Goal: Obtain resource: Obtain resource

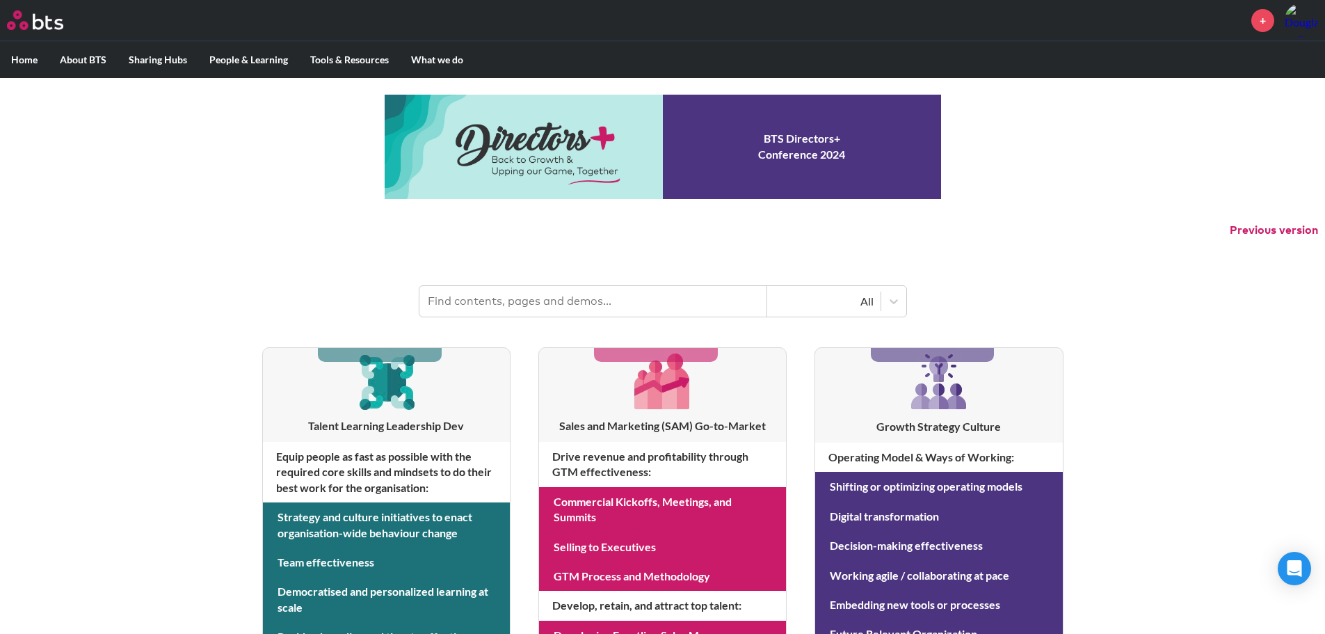
click at [487, 299] on input "text" at bounding box center [593, 301] width 348 height 31
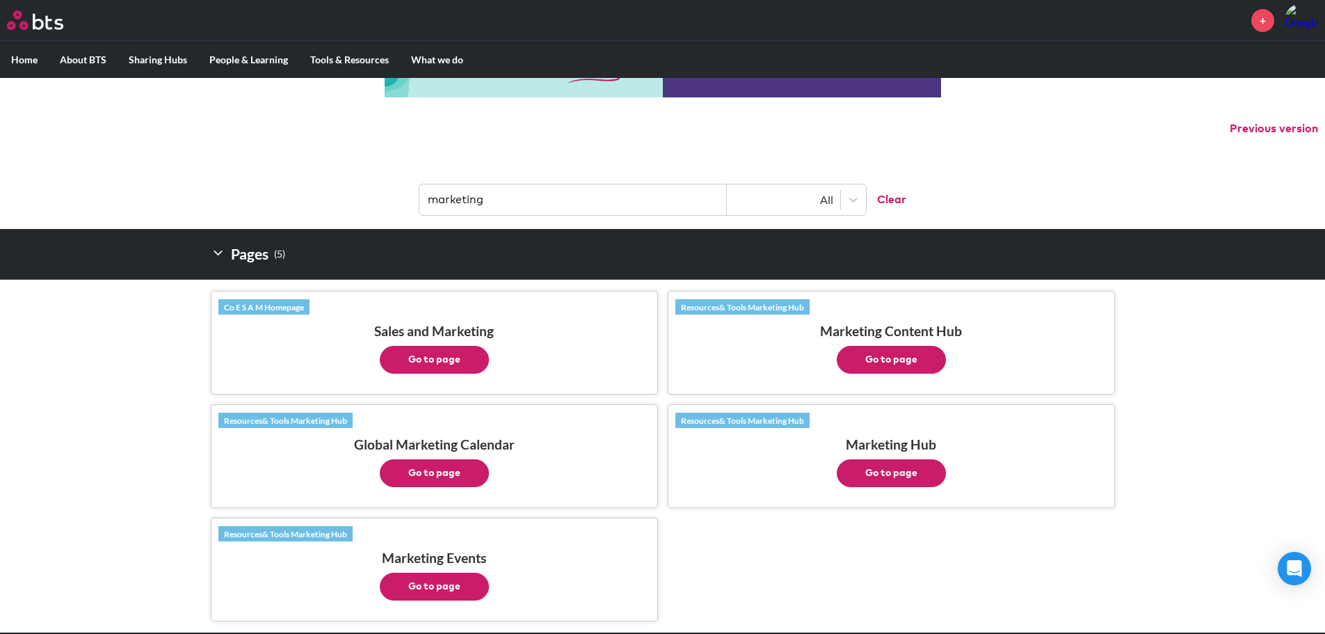
scroll to position [70, 0]
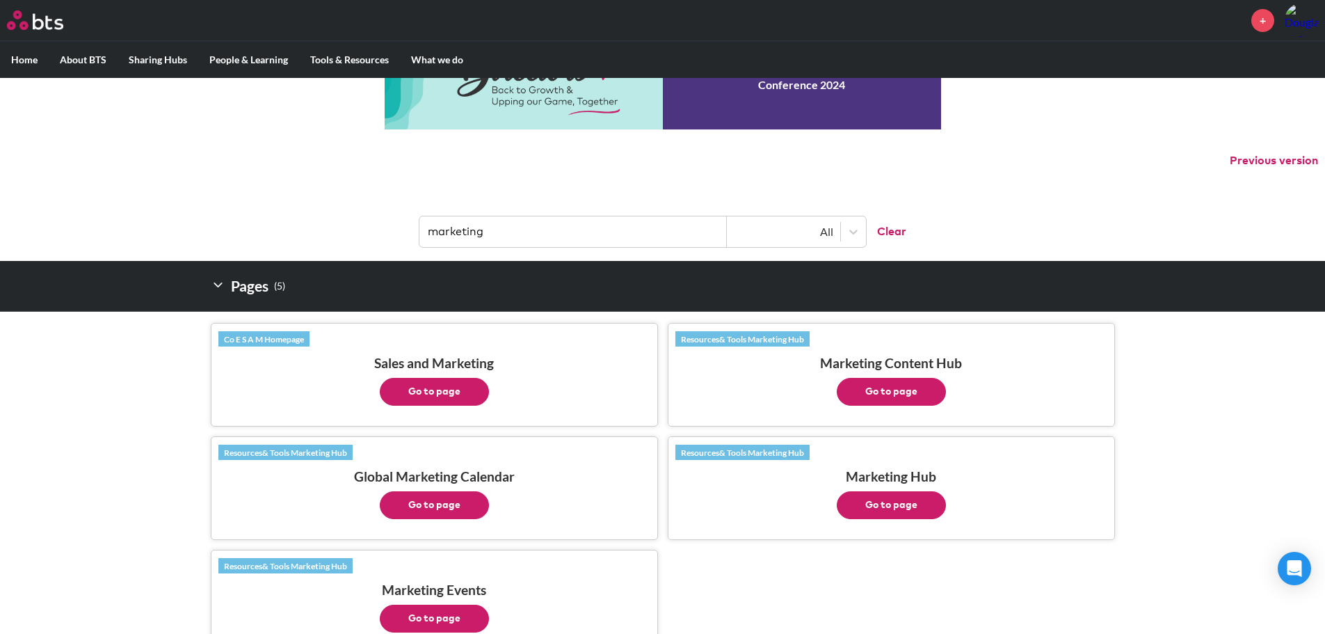
type input "marketing"
click at [797, 433] on p "Go to page" at bounding box center [891, 501] width 432 height 35
click at [865, 433] on button "Go to page" at bounding box center [891, 505] width 109 height 28
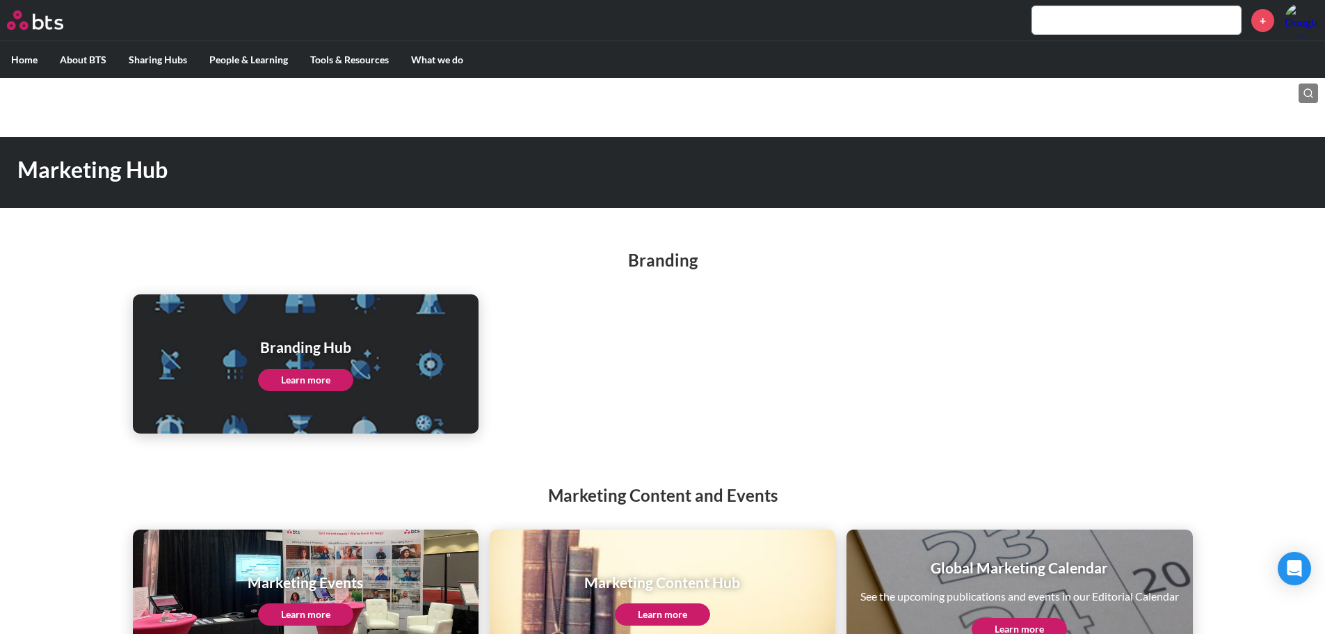
click at [316, 376] on link "Learn more" at bounding box center [305, 380] width 95 height 22
click at [1022, 97] on main "Marketing Hub Branding Branding Hub Learn more Marketing Content and Events Mar…" at bounding box center [662, 373] width 1325 height 591
drag, startPoint x: 1306, startPoint y: 90, endPoint x: 1313, endPoint y: 95, distance: 9.1
click at [1306, 90] on circle at bounding box center [1308, 93] width 8 height 8
type input "linkedin banner"
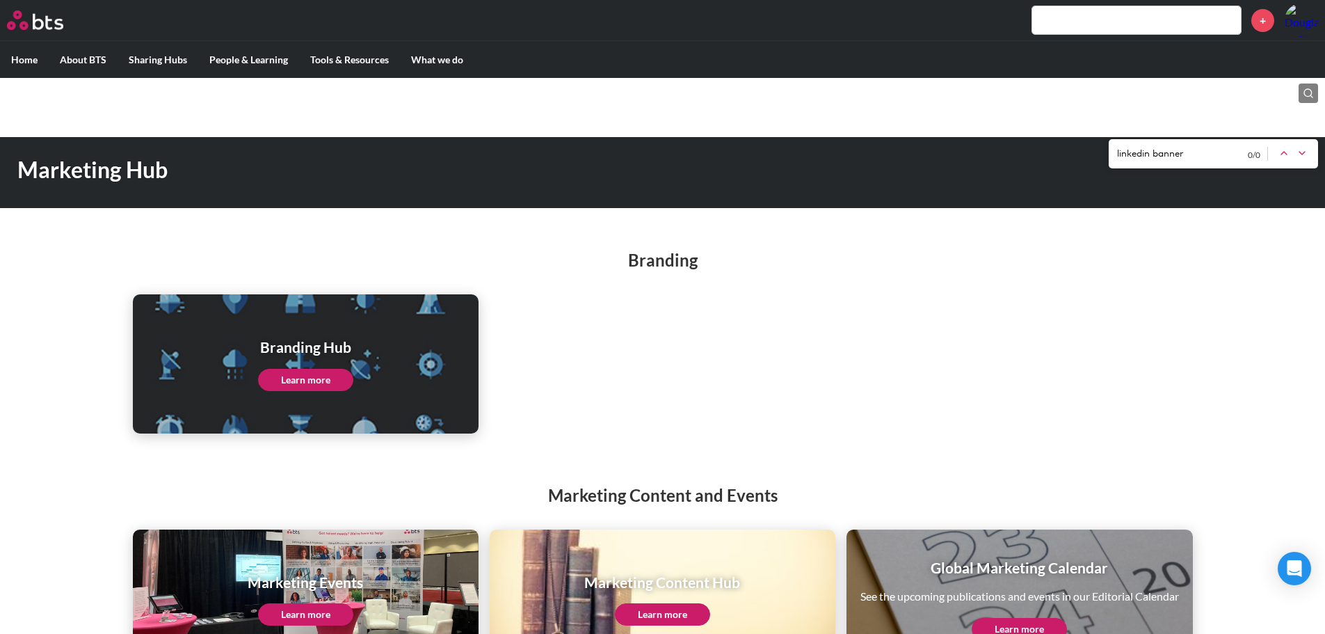
click at [1304, 152] on icon at bounding box center [1302, 152] width 11 height 11
click at [1039, 20] on input "text" at bounding box center [1136, 20] width 209 height 28
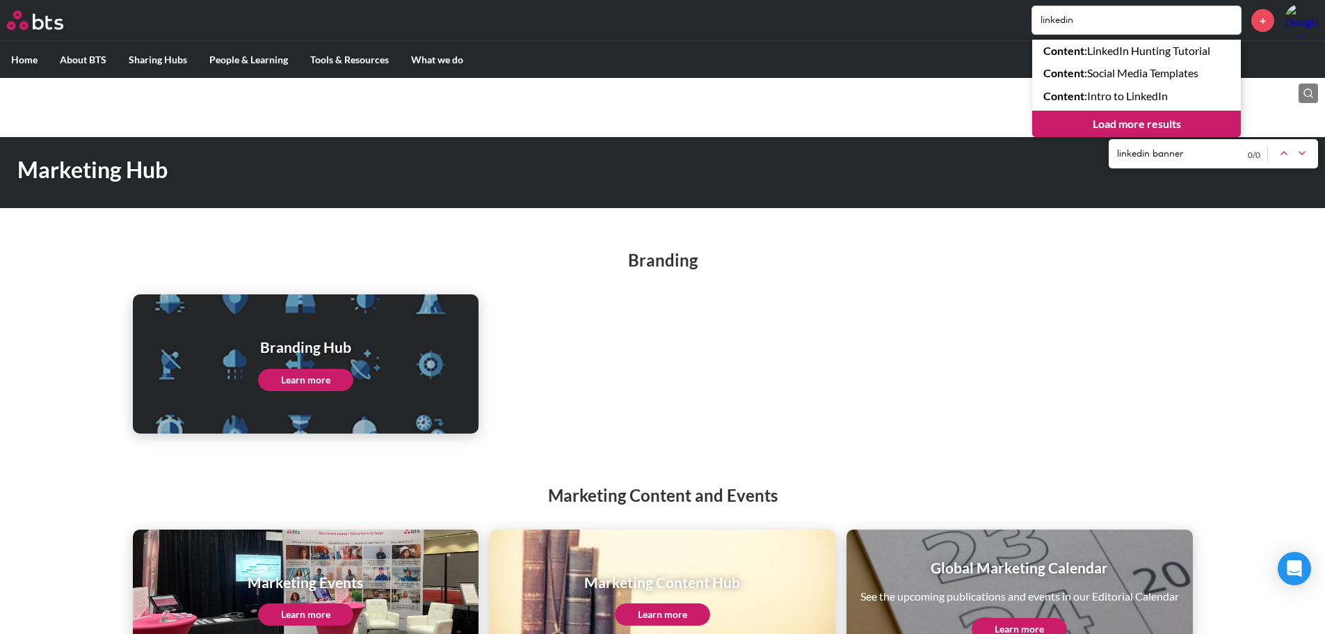
type input "linkedin"
click at [1162, 125] on link "Load more results" at bounding box center [1136, 124] width 209 height 26
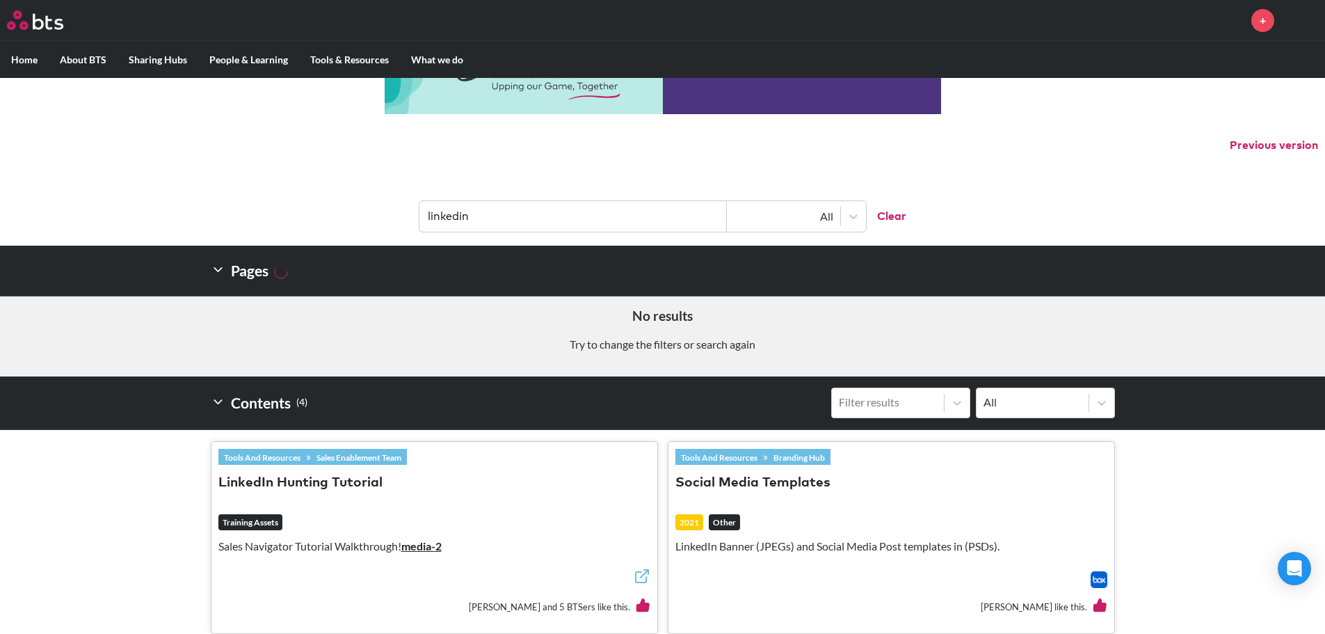
scroll to position [417, 0]
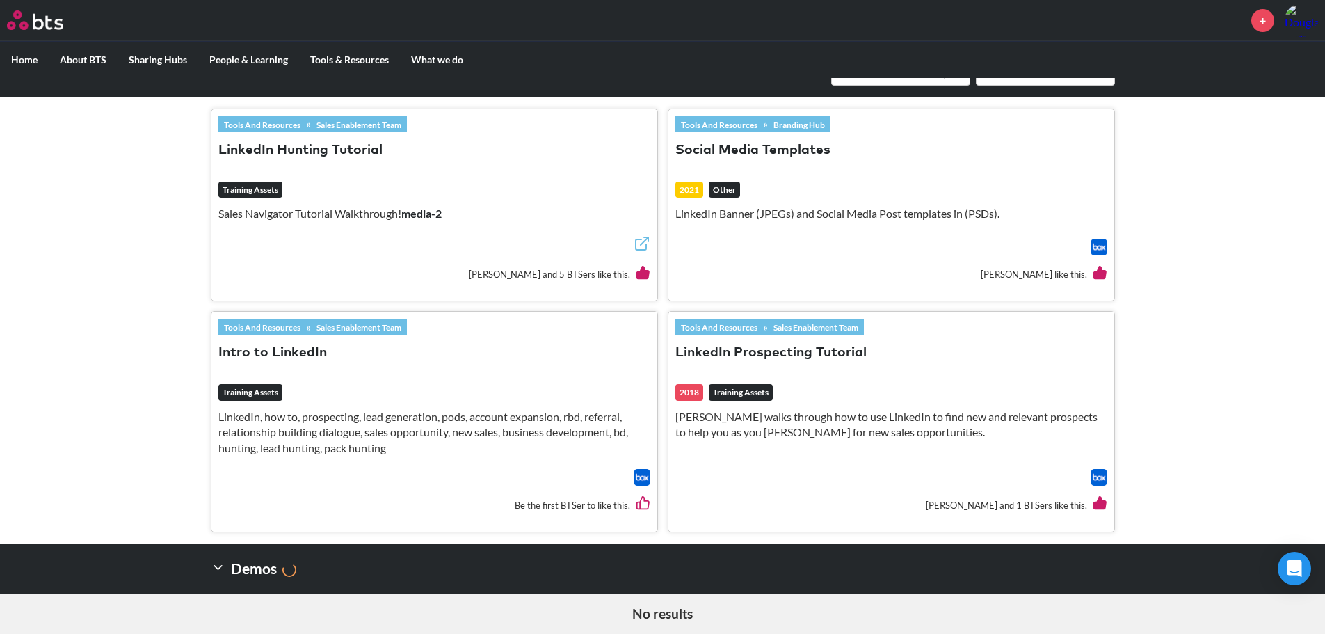
click at [773, 158] on button "Social Media Templates" at bounding box center [752, 150] width 155 height 19
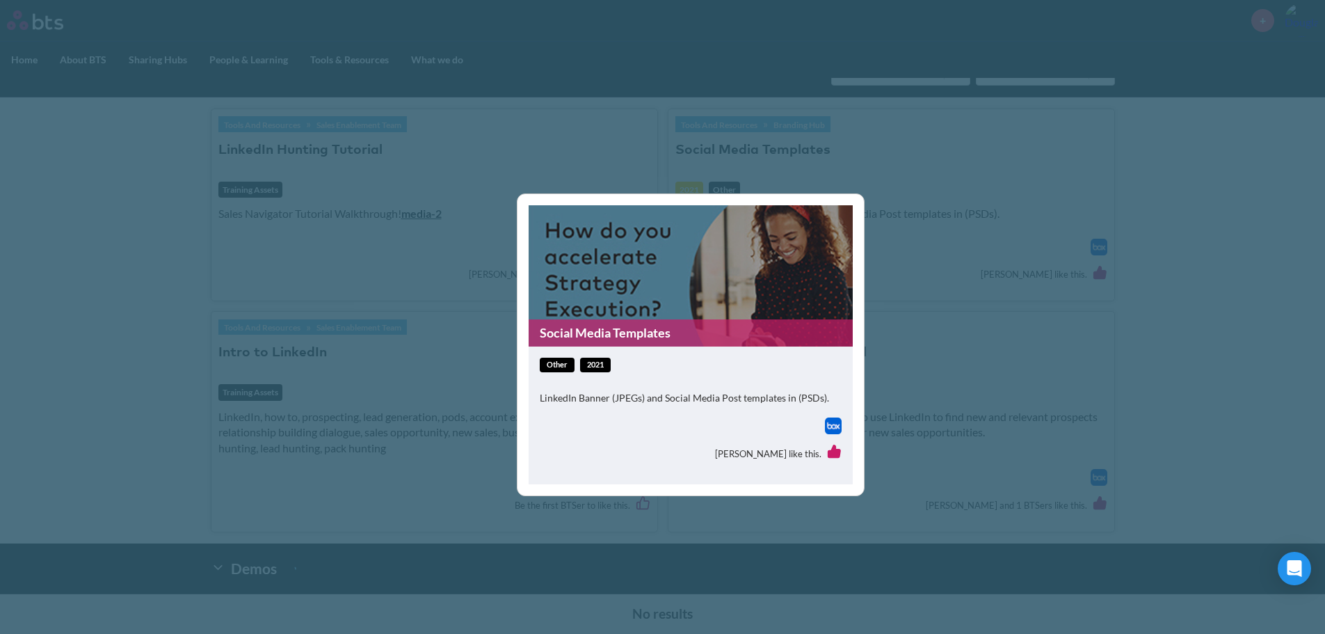
click at [615, 261] on figure "Social Media Templates" at bounding box center [691, 275] width 324 height 141
click at [998, 362] on div "Social Media Templates other 2021 LinkedIn Banner (JPEGs) and Social Media Post…" at bounding box center [662, 317] width 1325 height 634
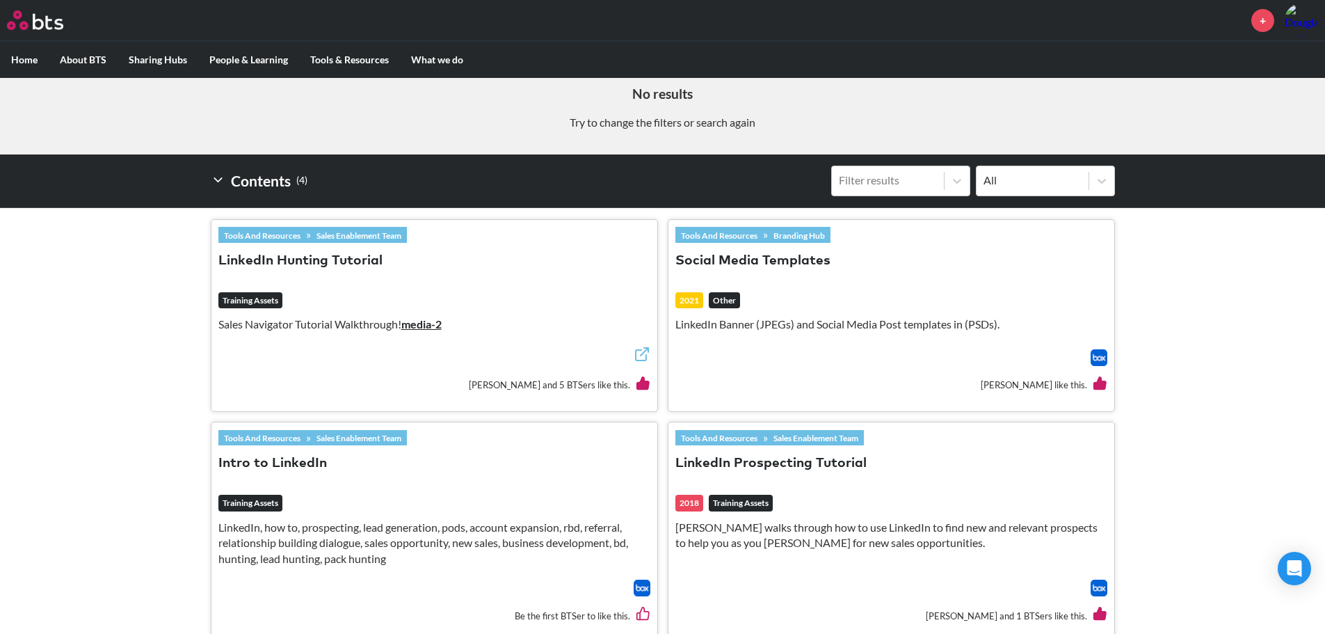
scroll to position [318, 0]
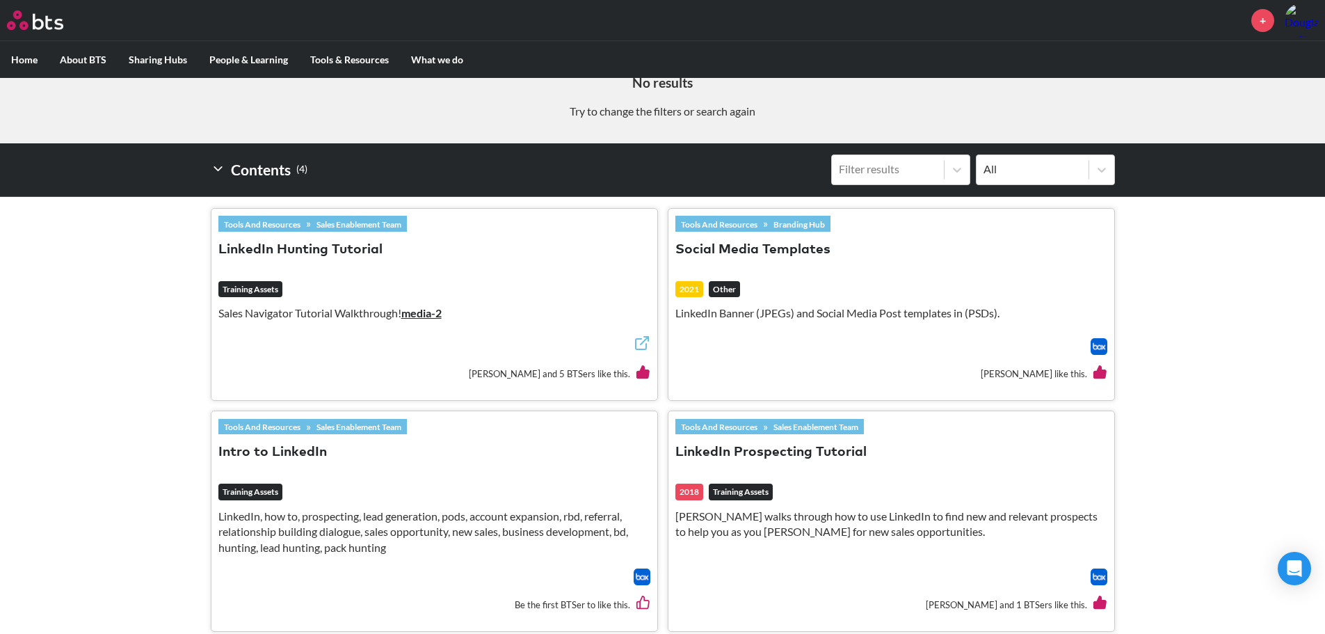
click at [804, 248] on button "Social Media Templates" at bounding box center [752, 250] width 155 height 19
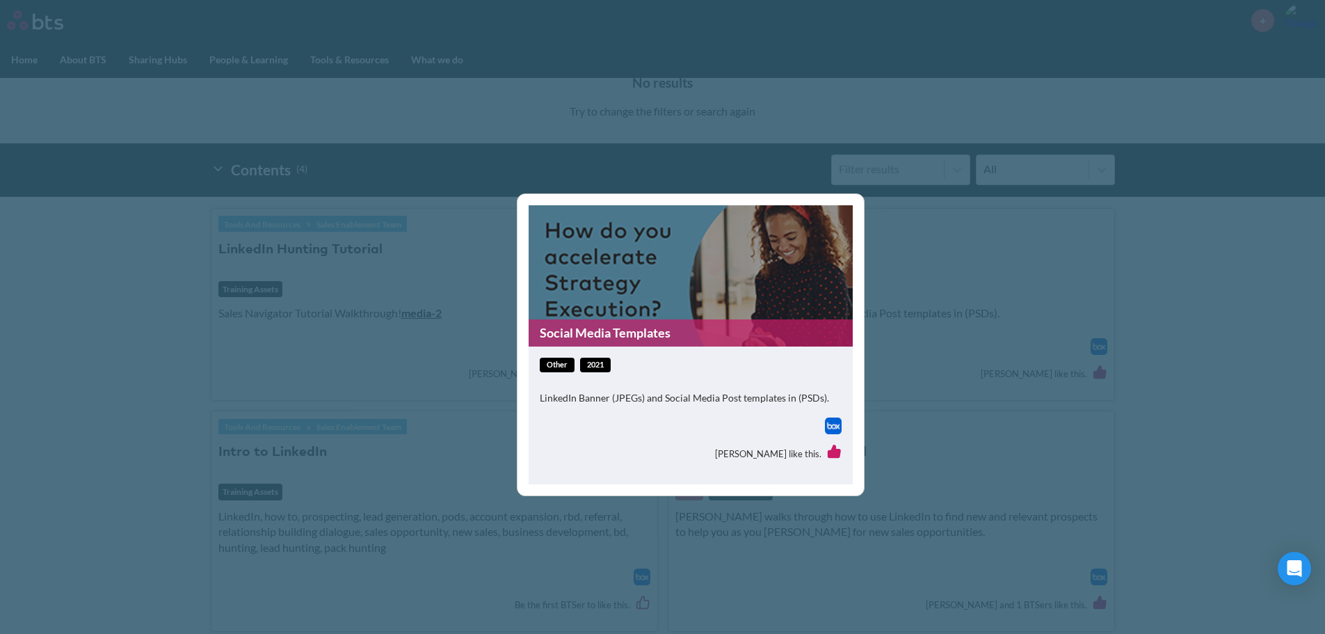
click at [834, 424] on img at bounding box center [833, 425] width 17 height 17
click at [962, 256] on div "Social Media Templates other 2021 LinkedIn Banner (JPEGs) and Social Media Post…" at bounding box center [662, 317] width 1325 height 634
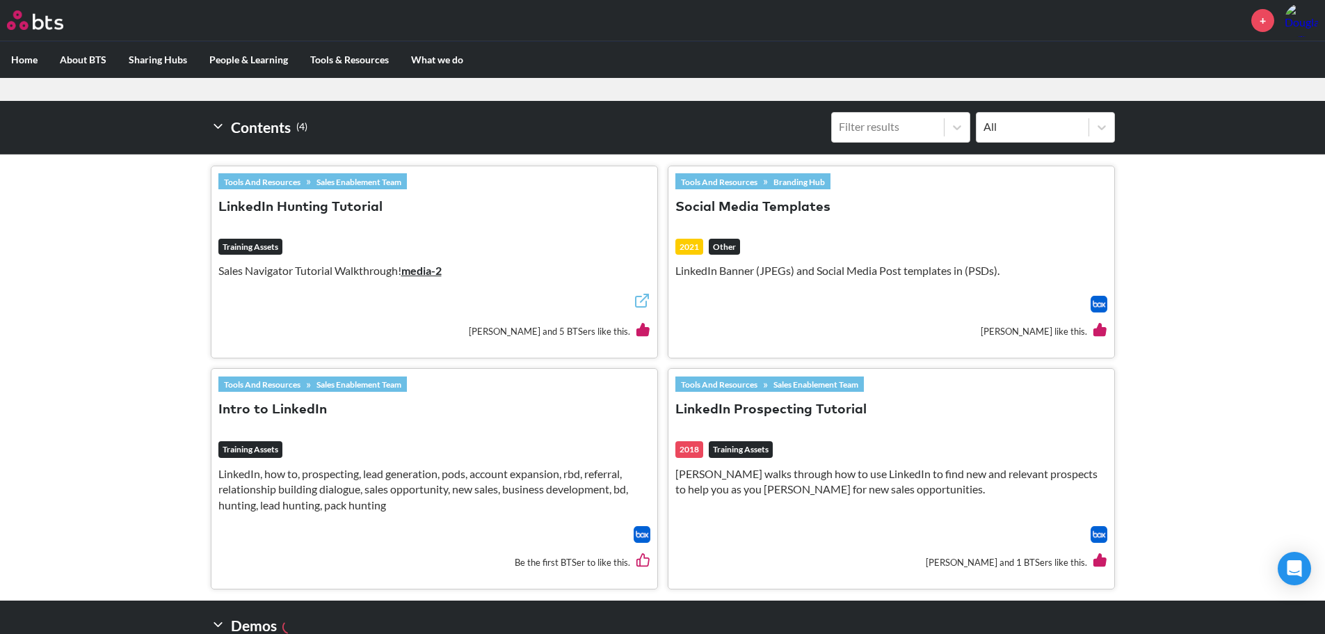
scroll to position [0, 0]
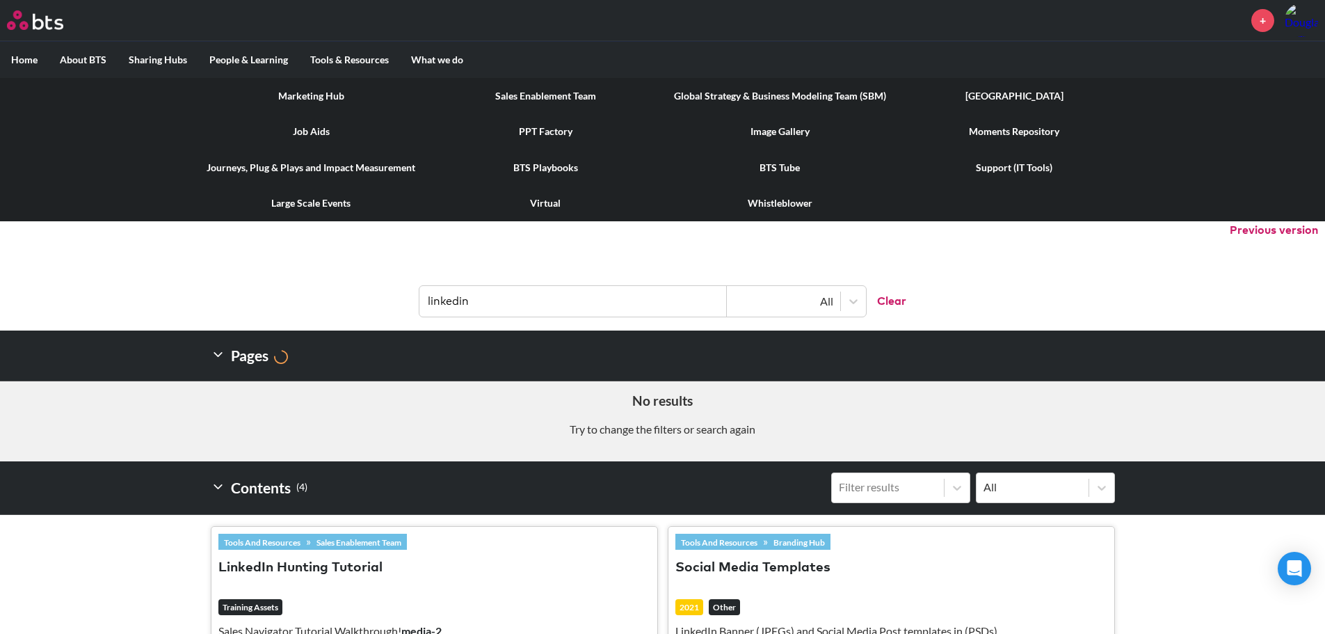
click at [354, 61] on label "Tools & Resources" at bounding box center [349, 60] width 101 height 36
click at [0, 0] on input "Tools & Resources" at bounding box center [0, 0] width 0 height 0
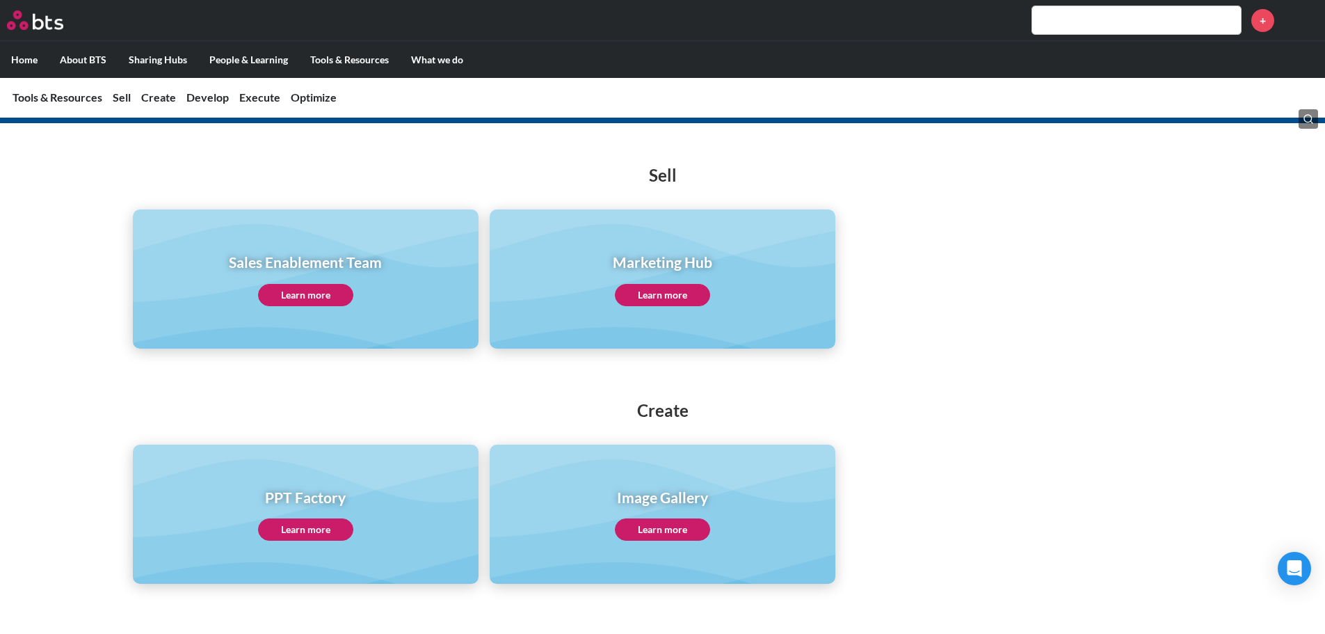
scroll to position [209, 0]
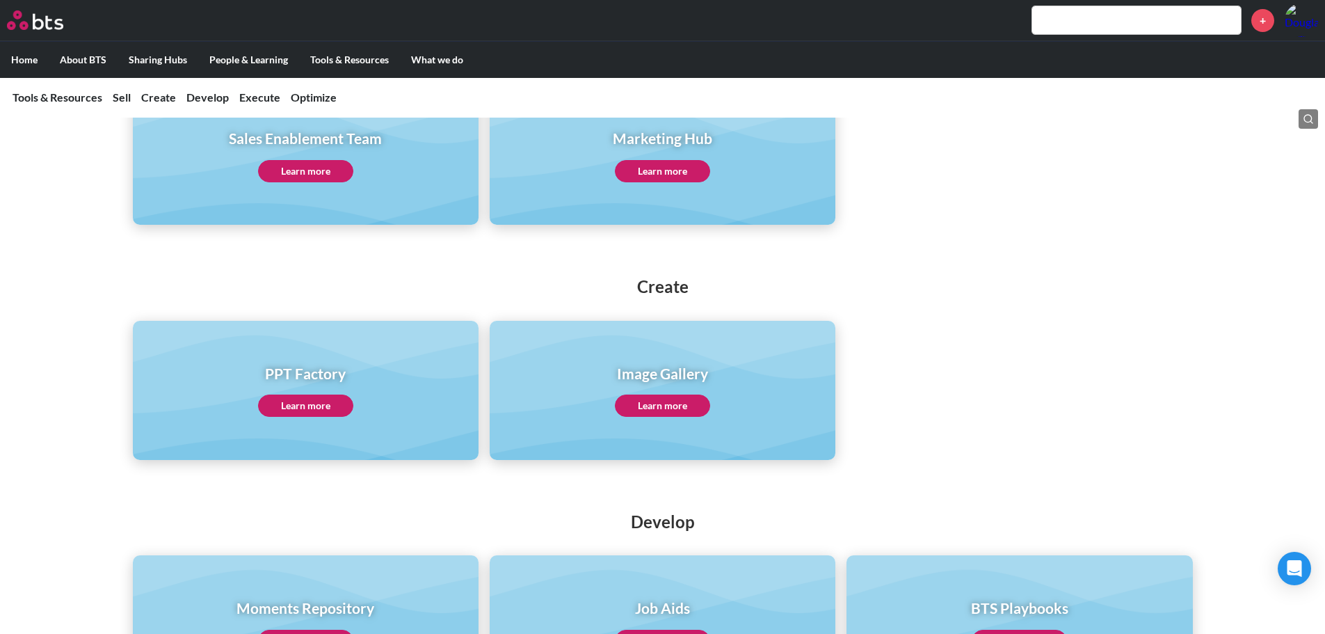
click at [639, 174] on link "Learn more" at bounding box center [662, 171] width 95 height 22
click at [664, 170] on link "Learn more" at bounding box center [662, 171] width 95 height 22
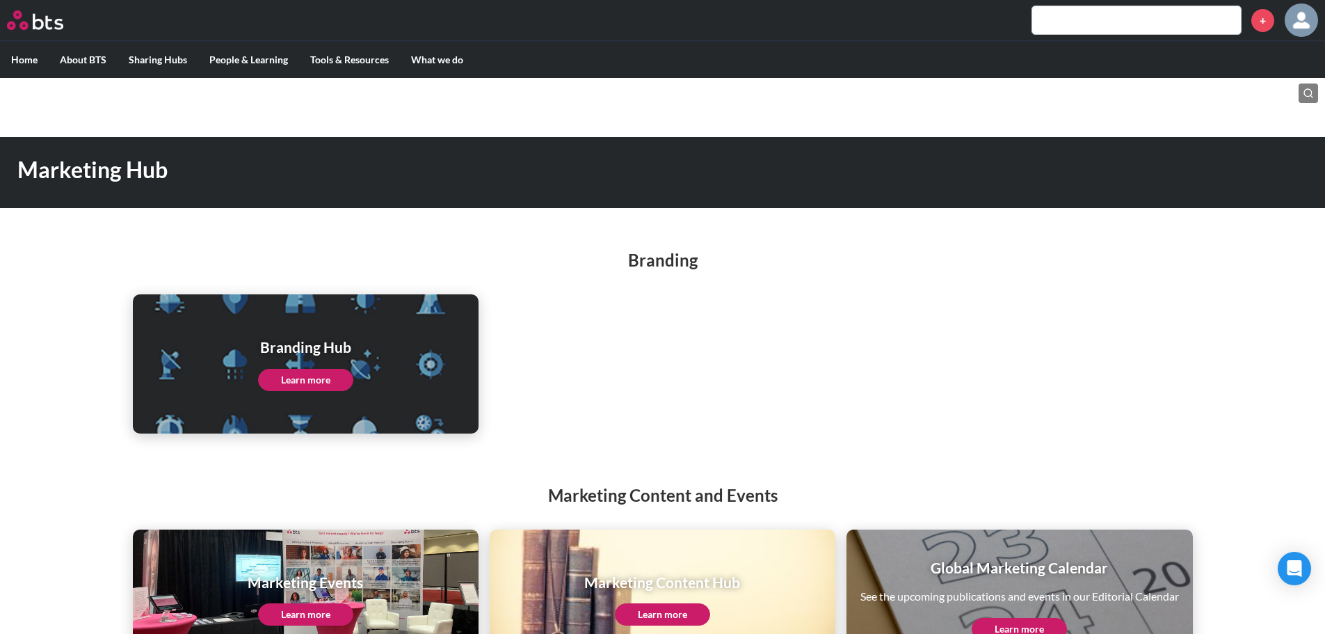
scroll to position [57, 0]
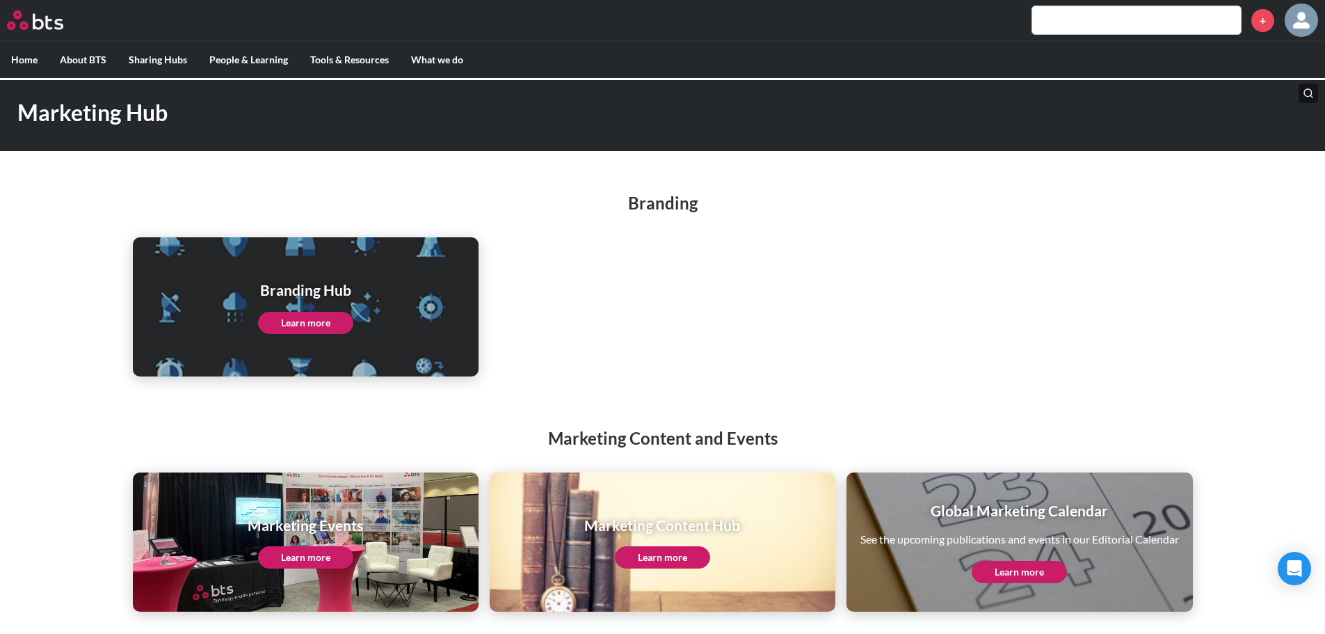
click at [655, 557] on link "Learn more" at bounding box center [662, 557] width 95 height 22
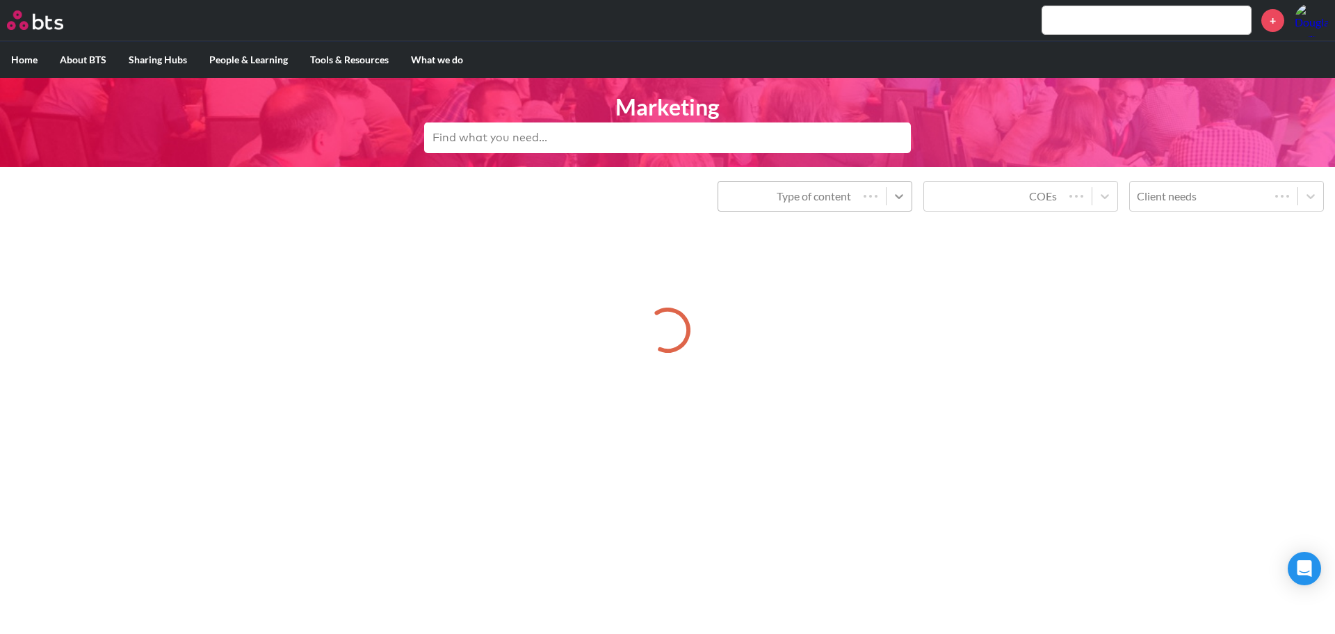
click at [900, 193] on icon at bounding box center [899, 196] width 14 height 14
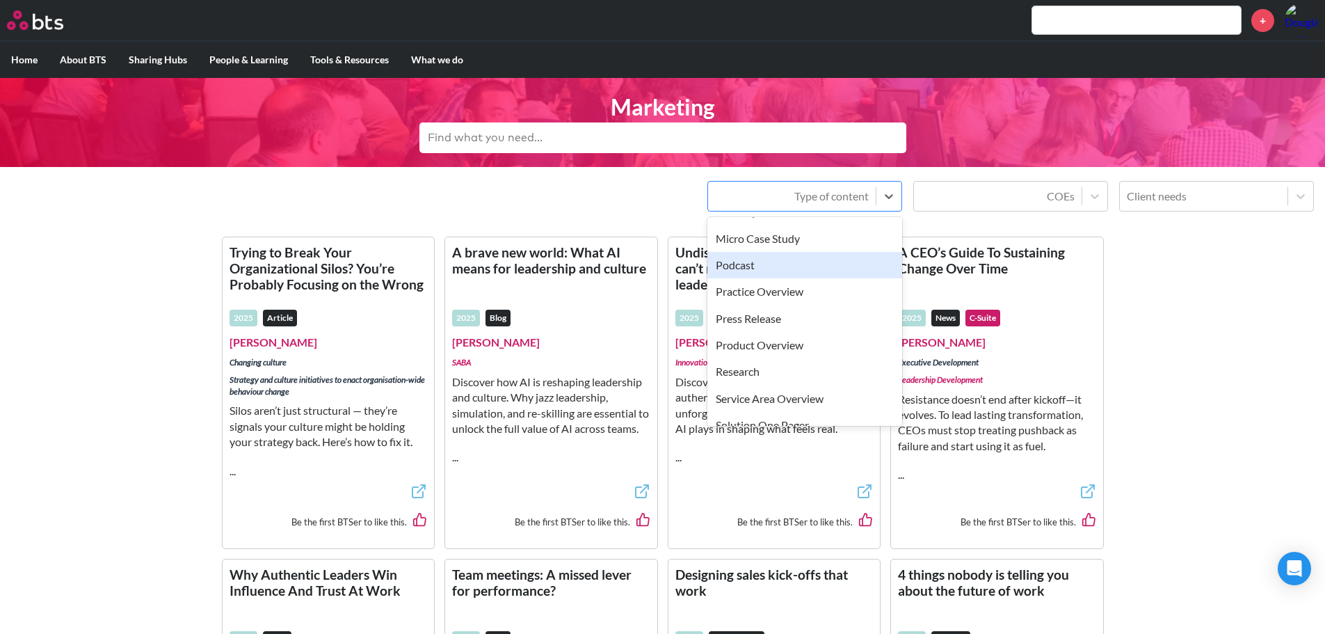
scroll to position [278, 0]
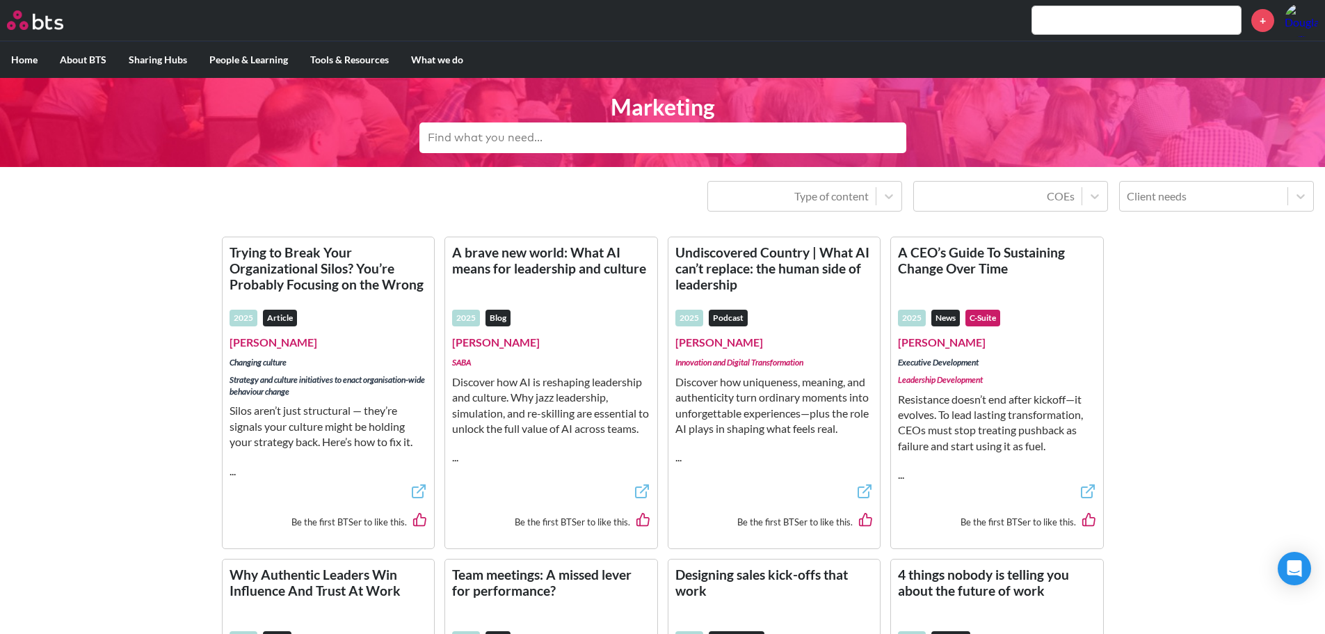
click at [1141, 299] on div "MENU + Home About BTS Who we are How we work: Policies, Toolkits and Guidance I…" at bounding box center [662, 609] width 1325 height 1219
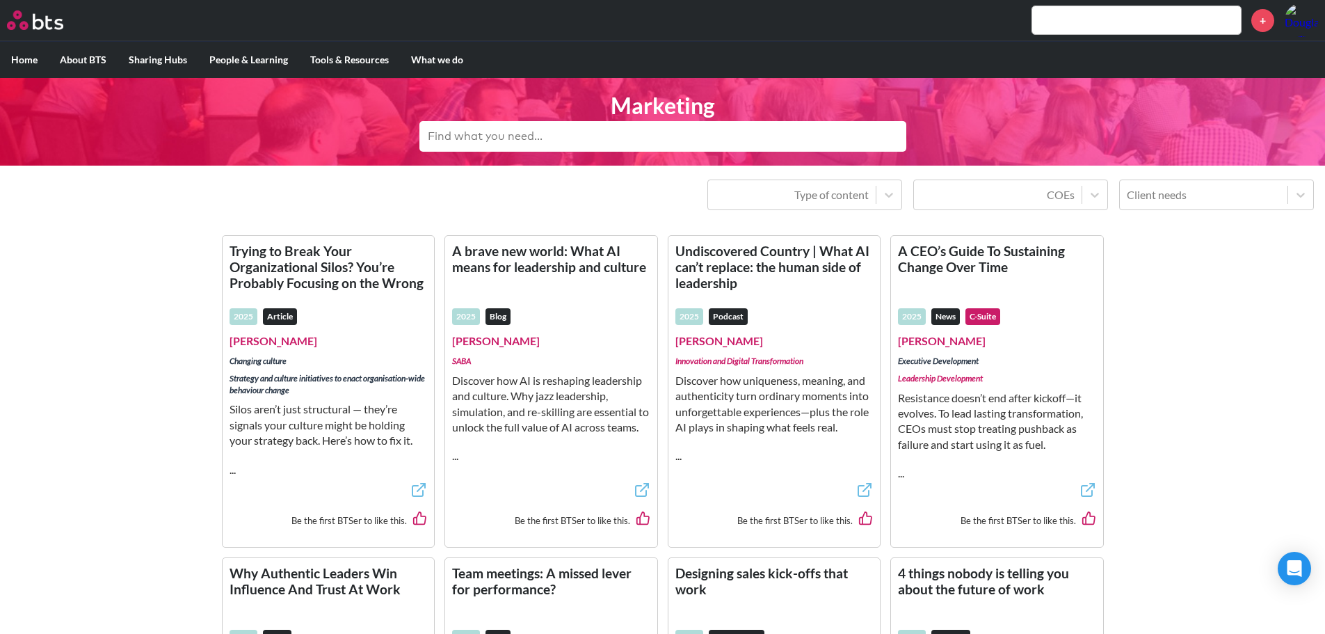
scroll to position [0, 0]
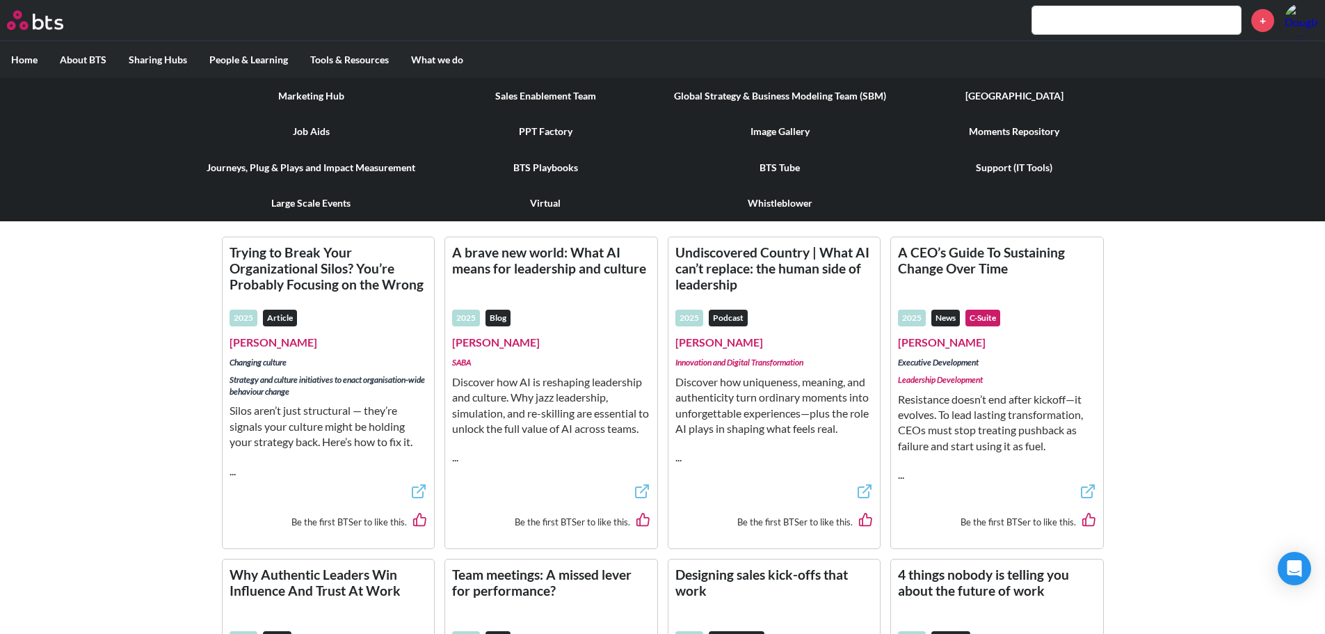
click at [342, 88] on link "Marketing Hub" at bounding box center [311, 96] width 234 height 36
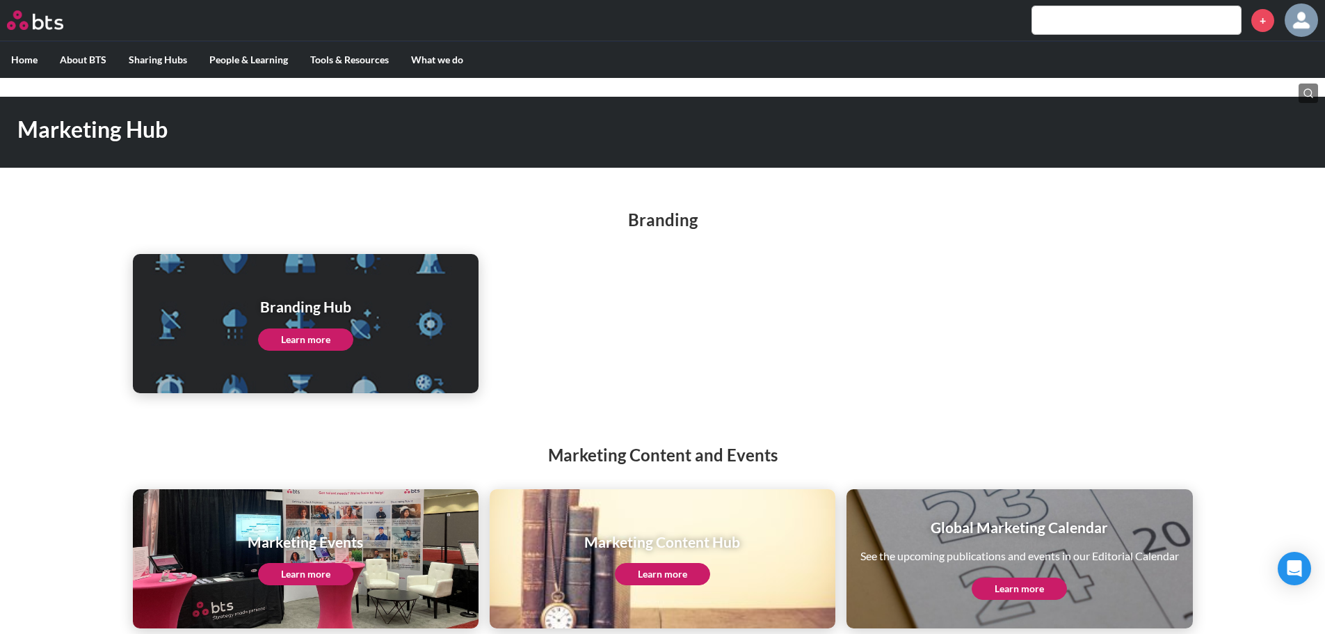
scroll to position [57, 0]
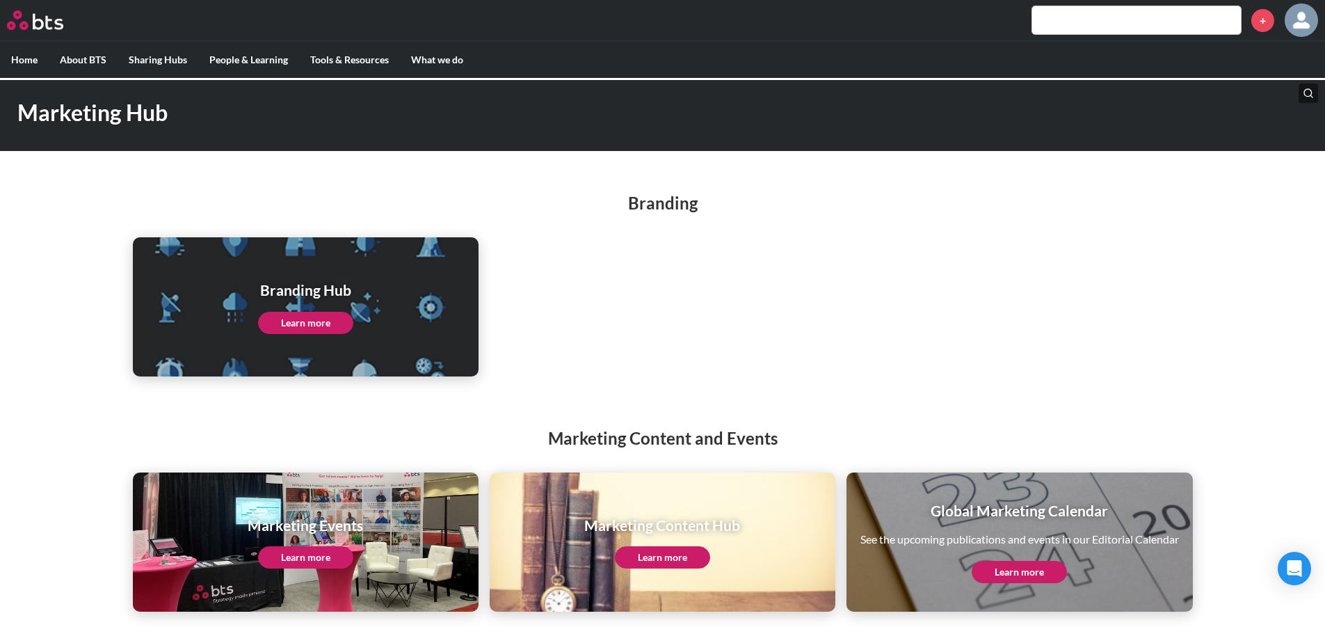
click at [298, 324] on link "Learn more" at bounding box center [305, 323] width 95 height 22
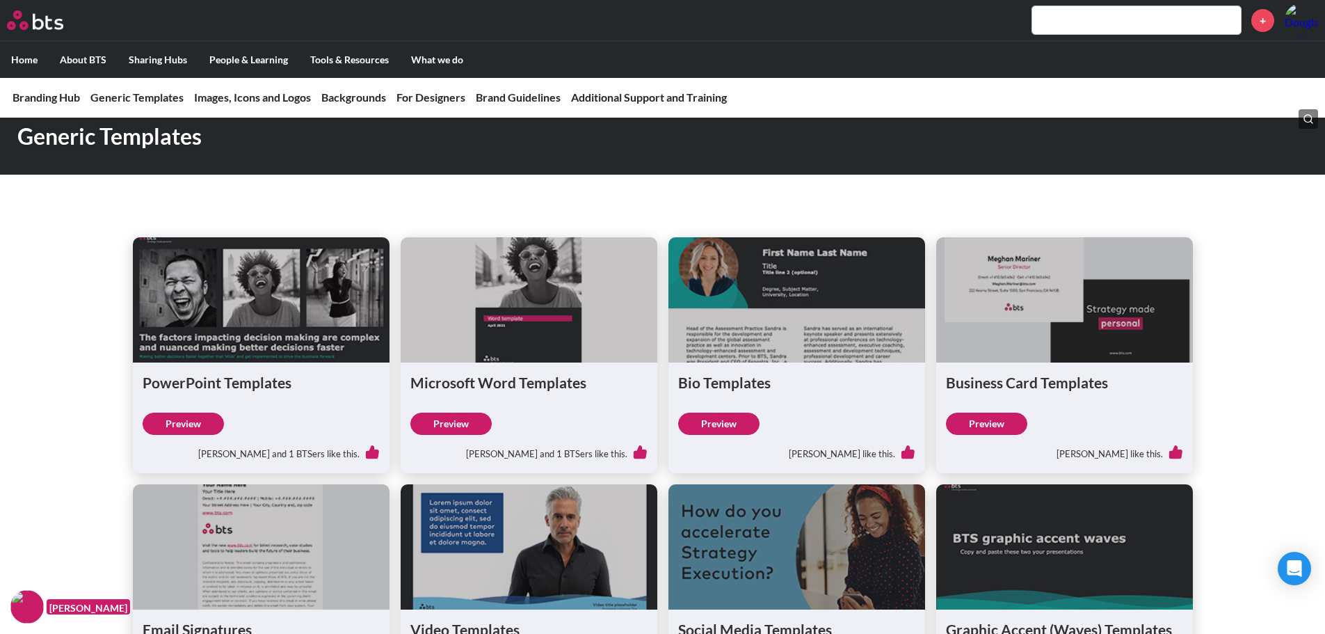
scroll to position [348, 0]
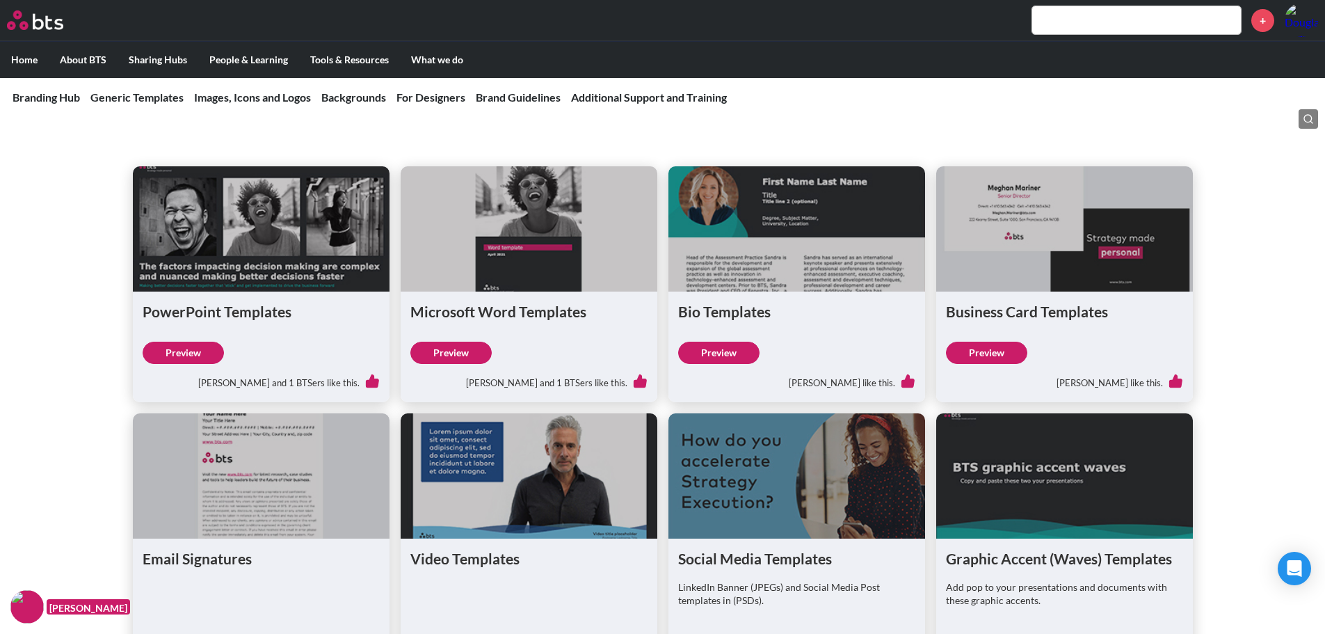
click at [264, 332] on div "PowerPoint Templates" at bounding box center [261, 316] width 237 height 31
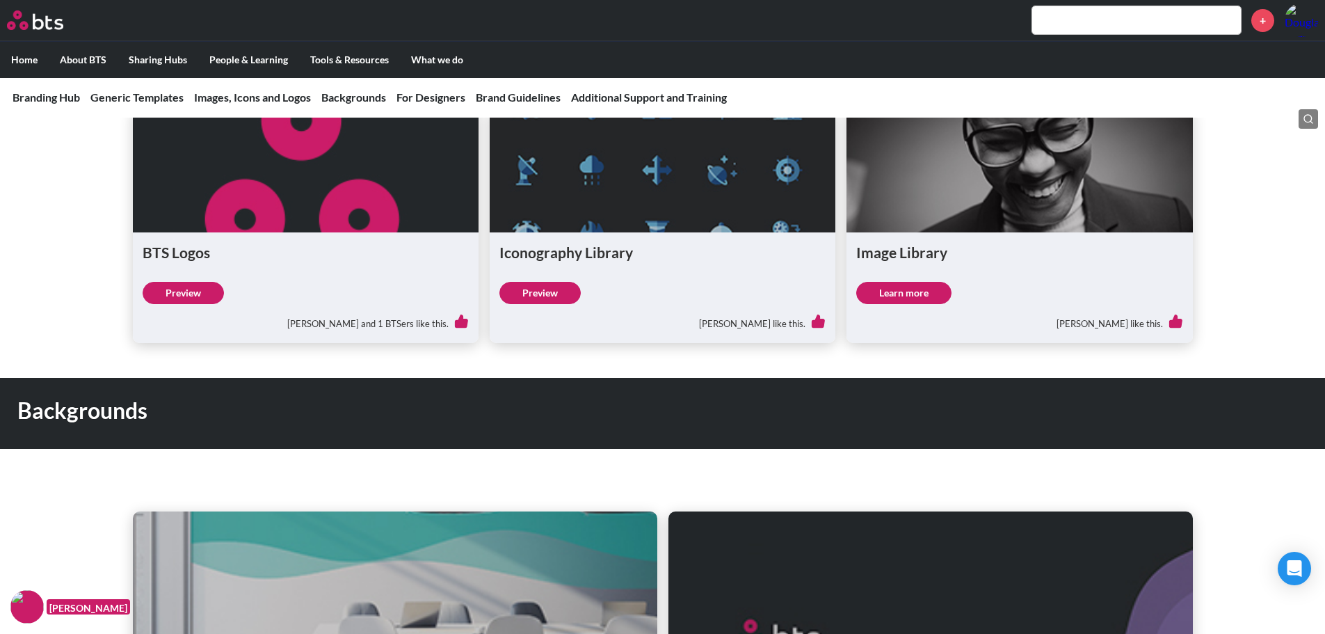
scroll to position [1113, 0]
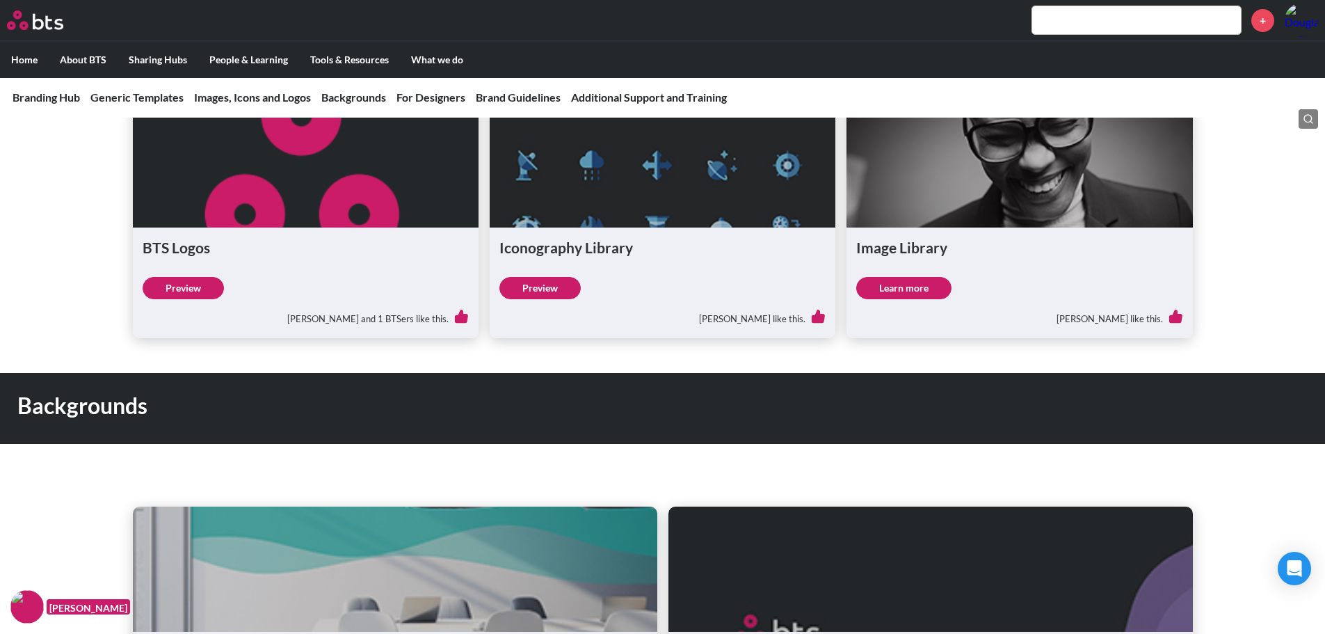
click at [910, 287] on link "Learn more" at bounding box center [903, 288] width 95 height 22
click at [905, 280] on link "Learn more" at bounding box center [903, 288] width 95 height 22
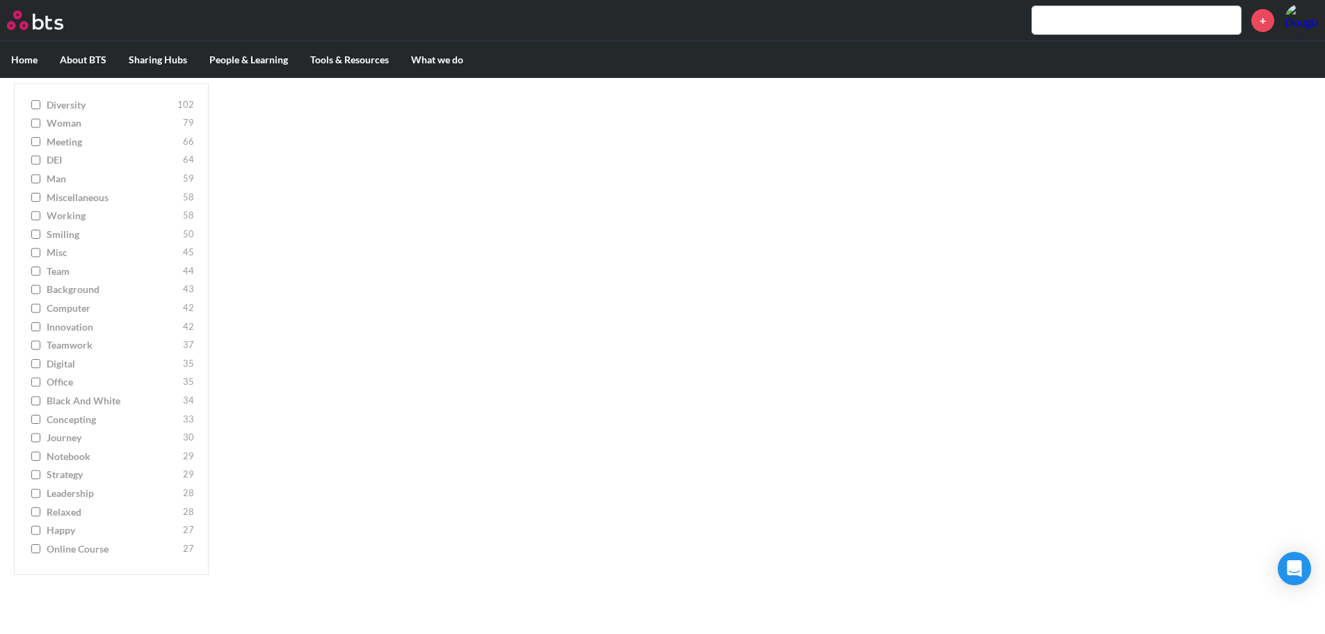
scroll to position [1951, 0]
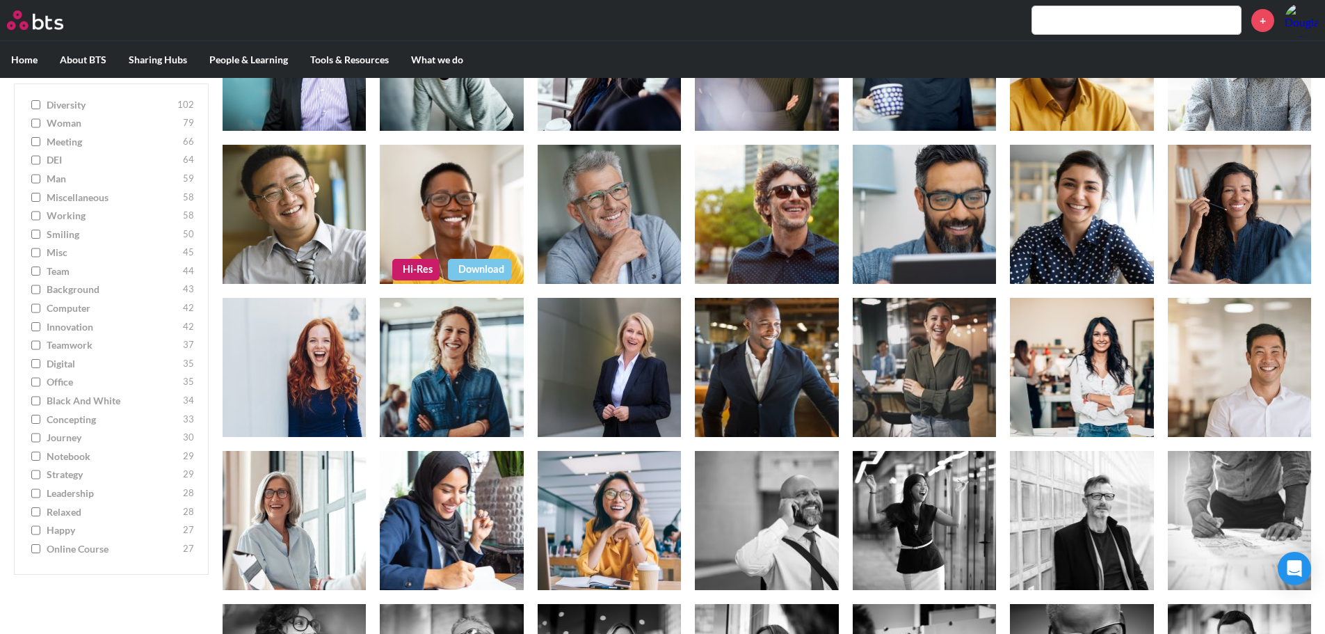
drag, startPoint x: 379, startPoint y: 145, endPoint x: 499, endPoint y: 223, distance: 143.1
click at [458, 216] on figure at bounding box center [451, 214] width 143 height 139
click at [476, 266] on link "Download" at bounding box center [479, 269] width 63 height 21
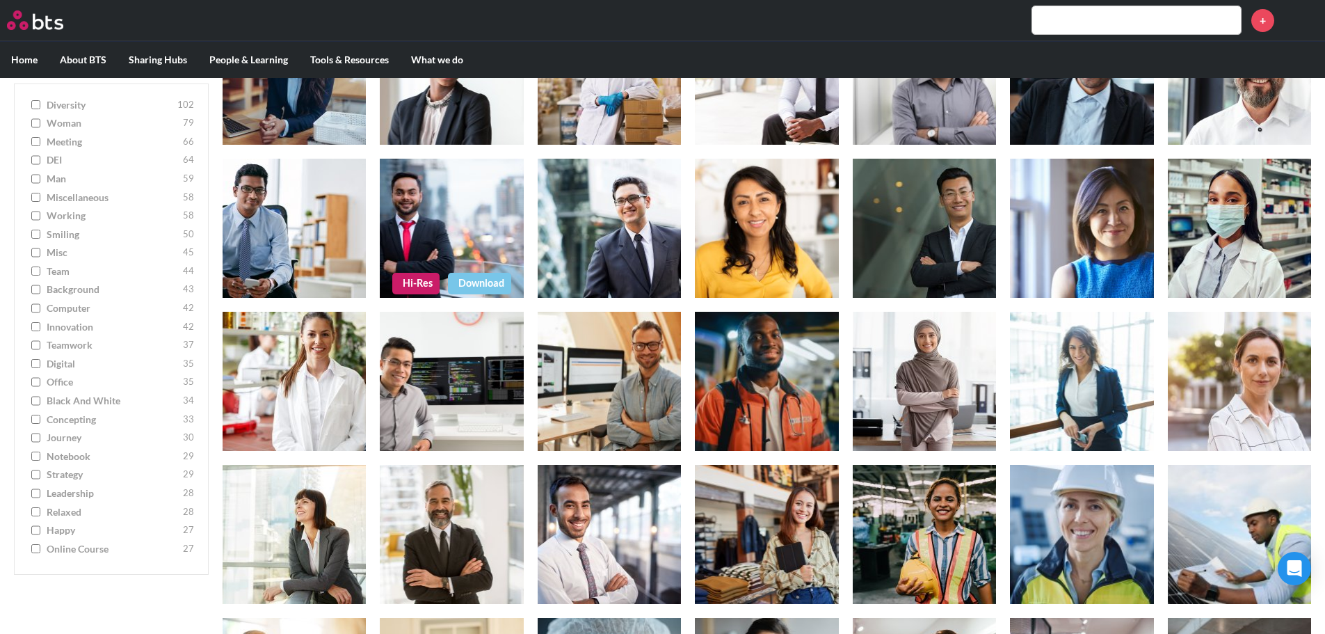
scroll to position [278, 0]
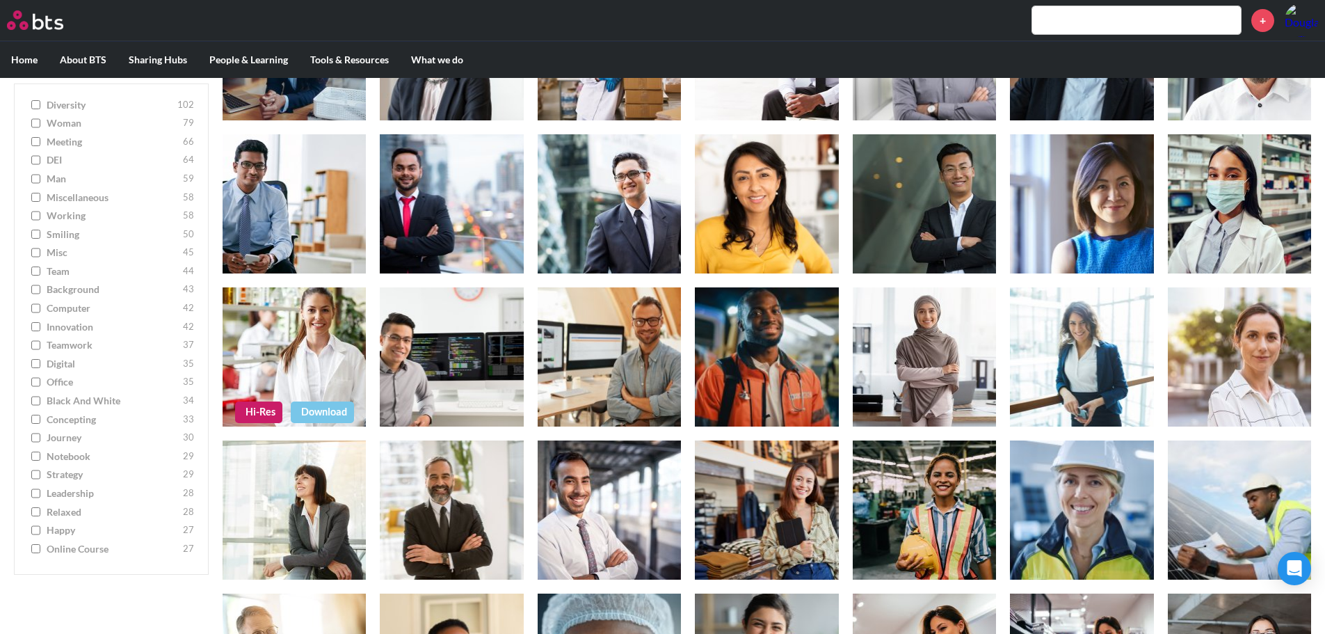
click at [251, 410] on link "Hi-Res" at bounding box center [258, 411] width 47 height 21
click at [415, 568] on link "Hi-Res" at bounding box center [415, 564] width 47 height 21
click at [950, 213] on figure at bounding box center [924, 203] width 143 height 139
click at [890, 256] on link "Hi-Res" at bounding box center [888, 258] width 47 height 21
click at [1203, 255] on link "Hi-Res" at bounding box center [1203, 258] width 47 height 21
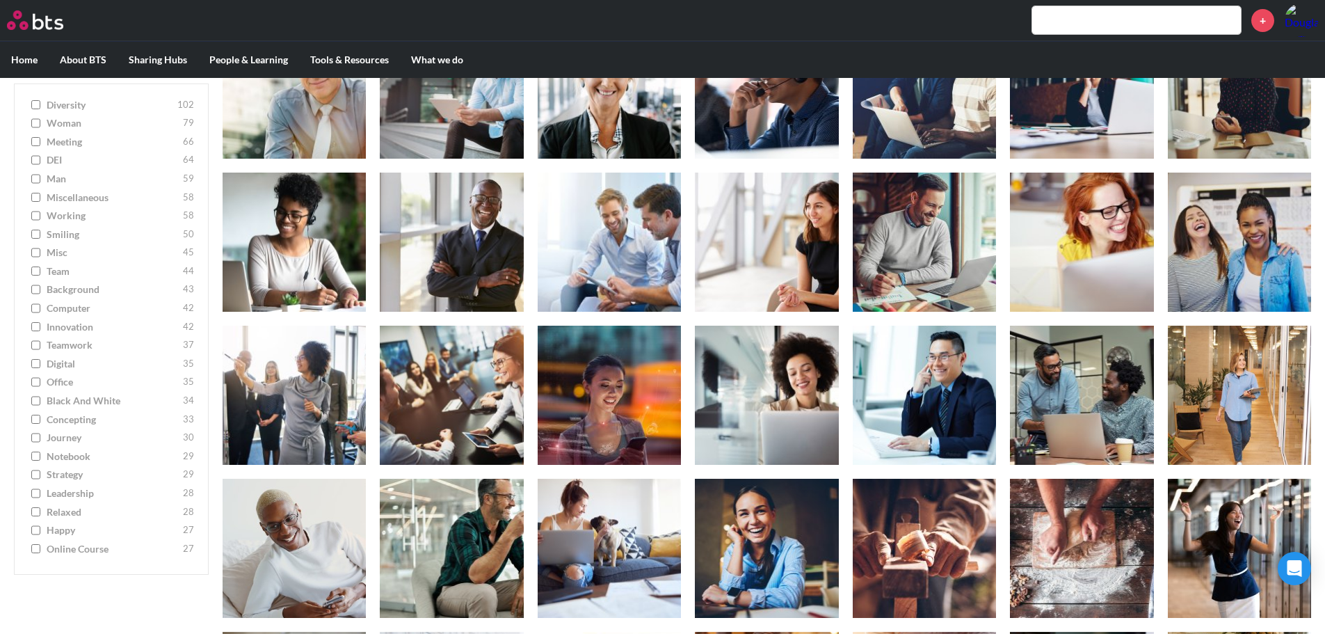
scroll to position [1043, 0]
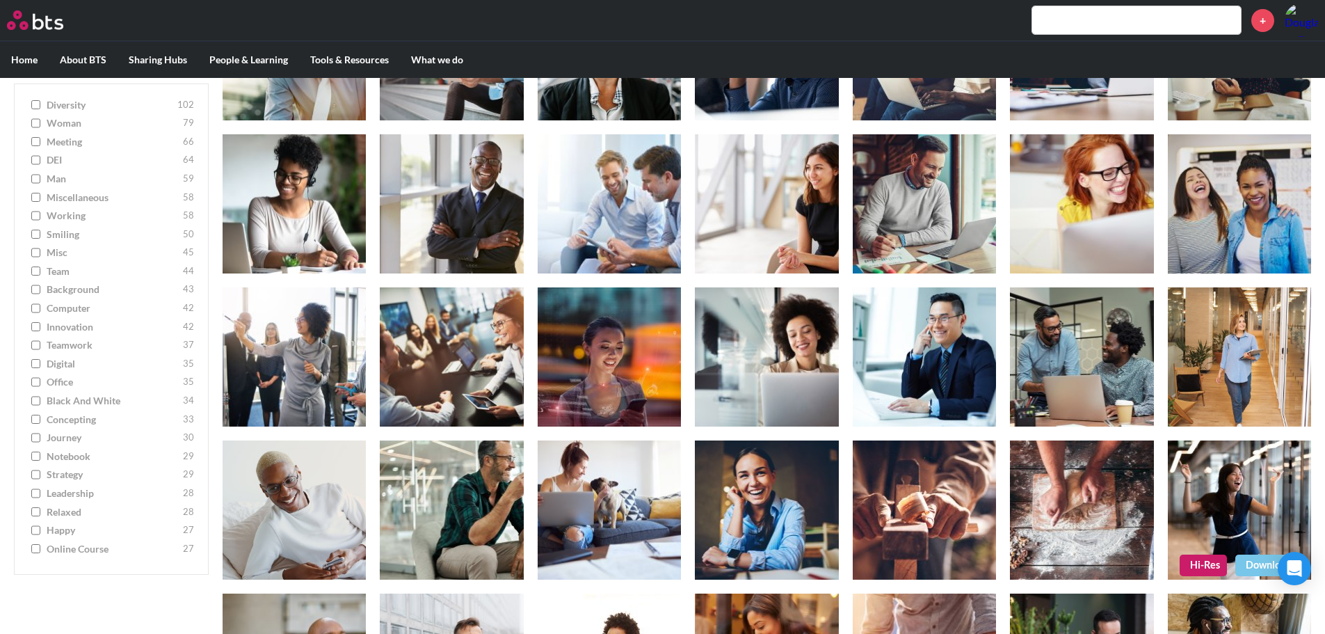
click at [1202, 564] on link "Hi-Res" at bounding box center [1203, 564] width 47 height 21
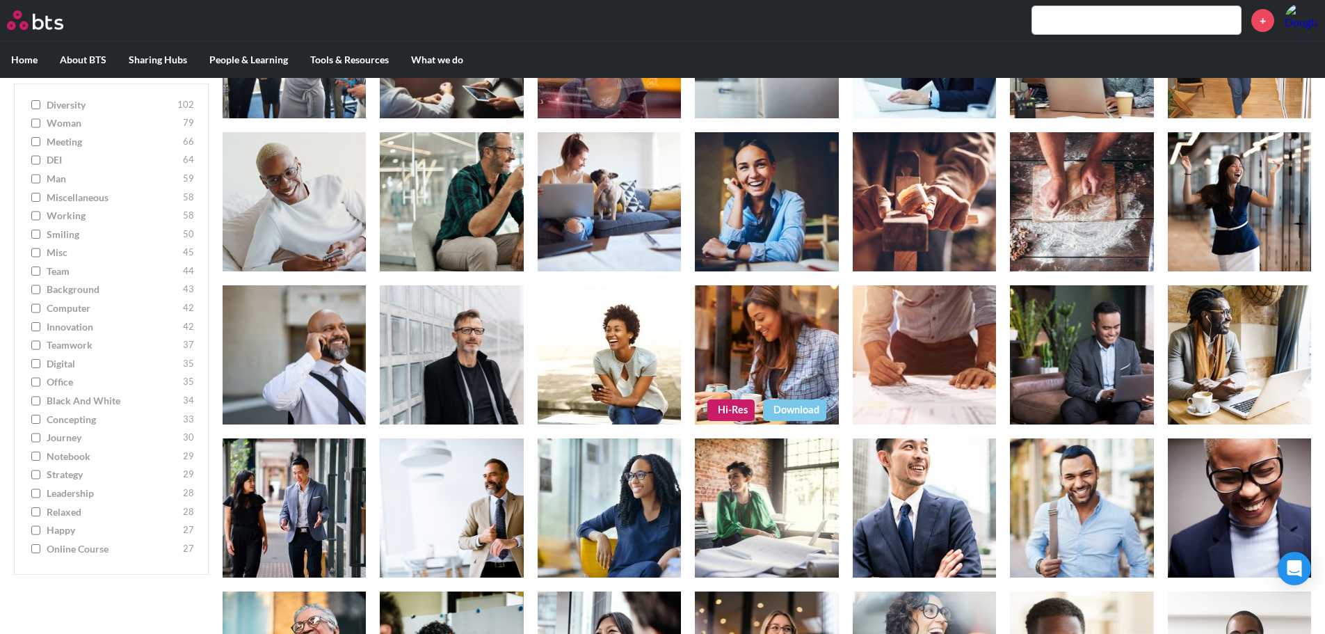
scroll to position [1461, 0]
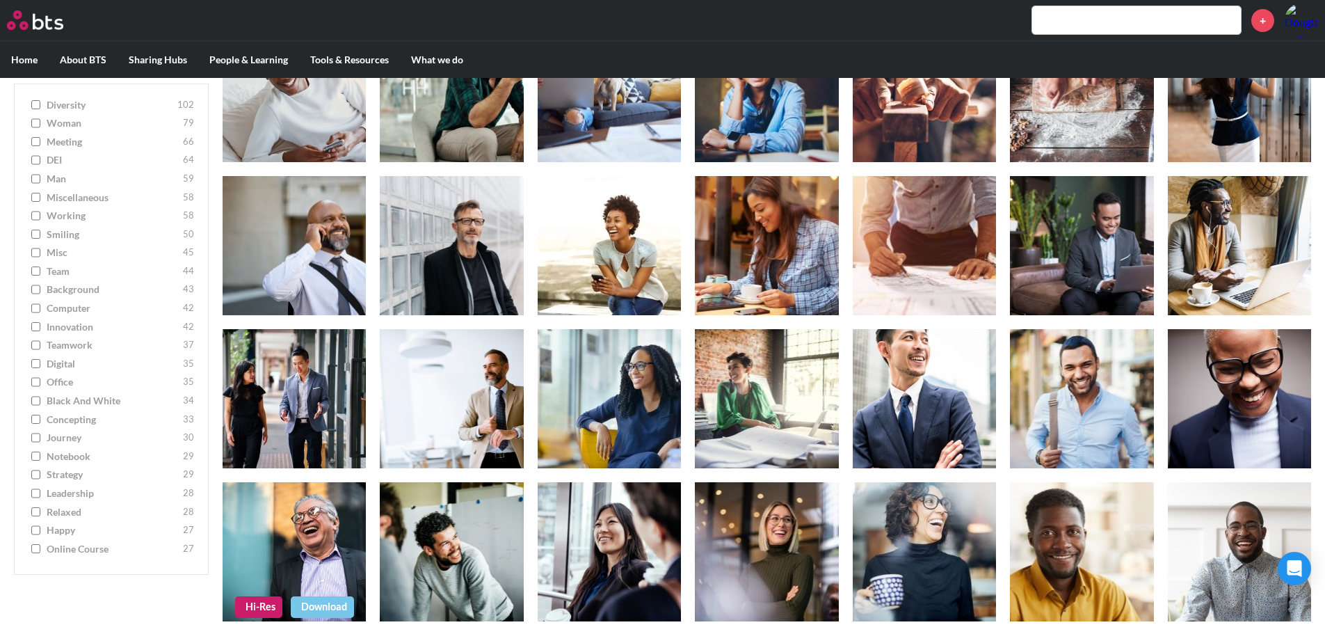
click at [259, 607] on link "Hi-Res" at bounding box center [258, 606] width 47 height 21
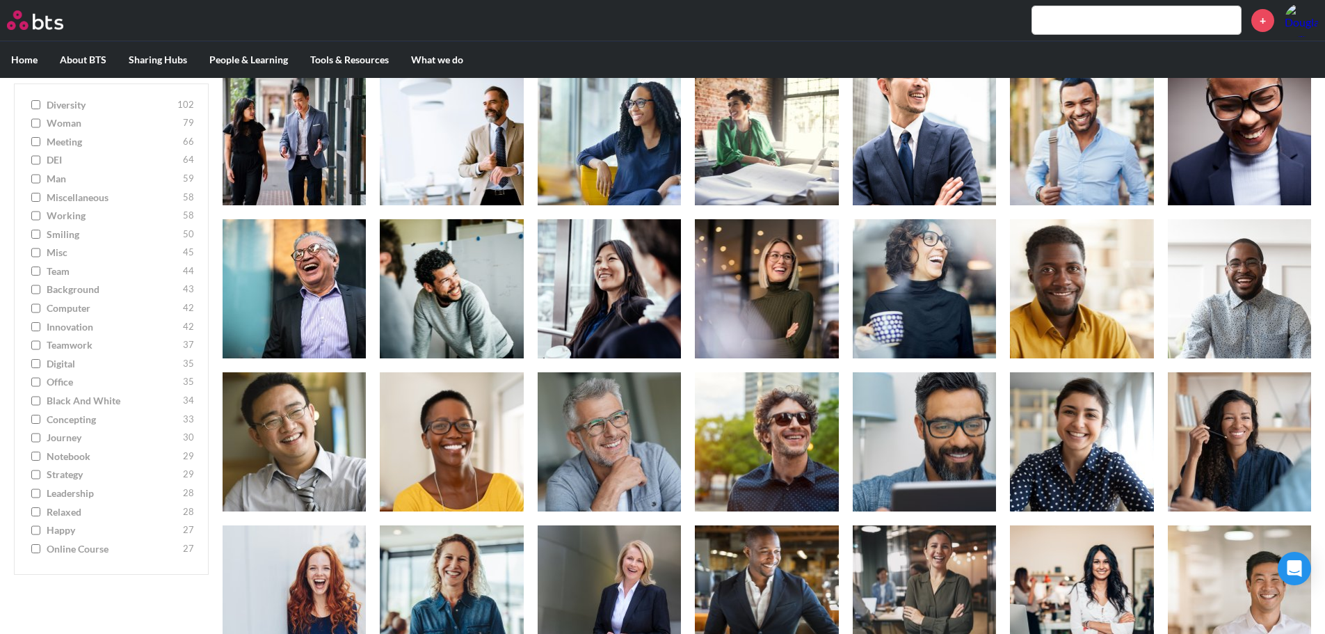
scroll to position [1808, 0]
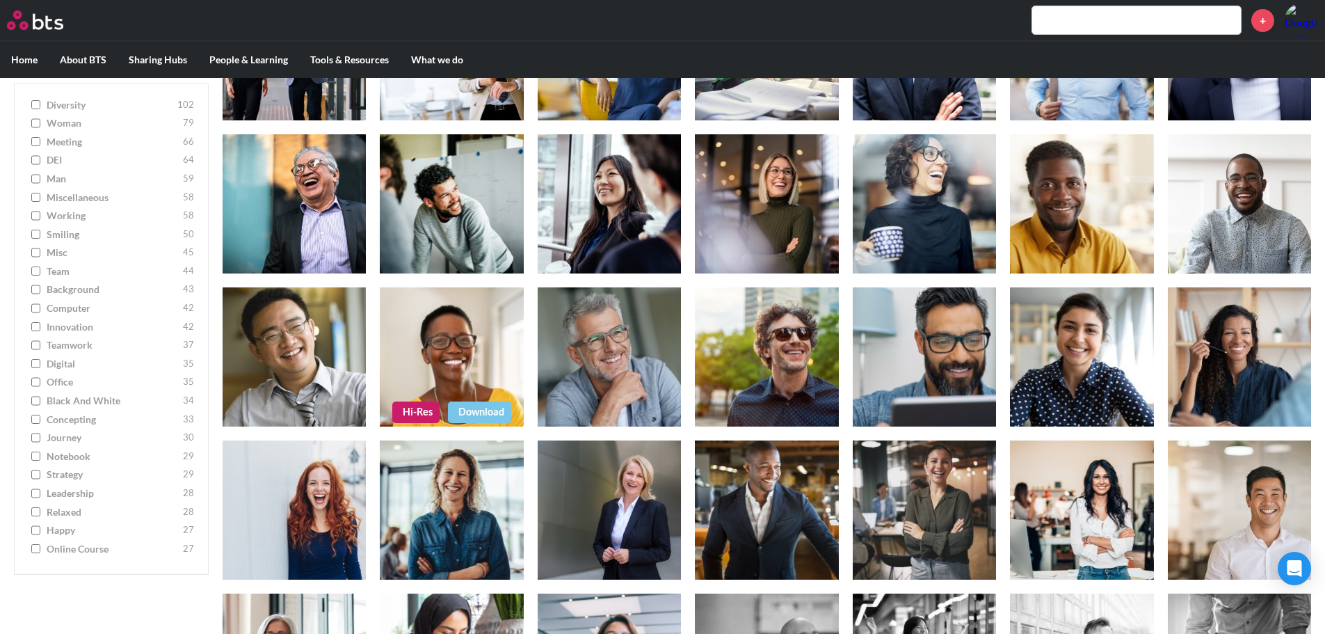
click at [412, 403] on link "Hi-Res" at bounding box center [415, 411] width 47 height 21
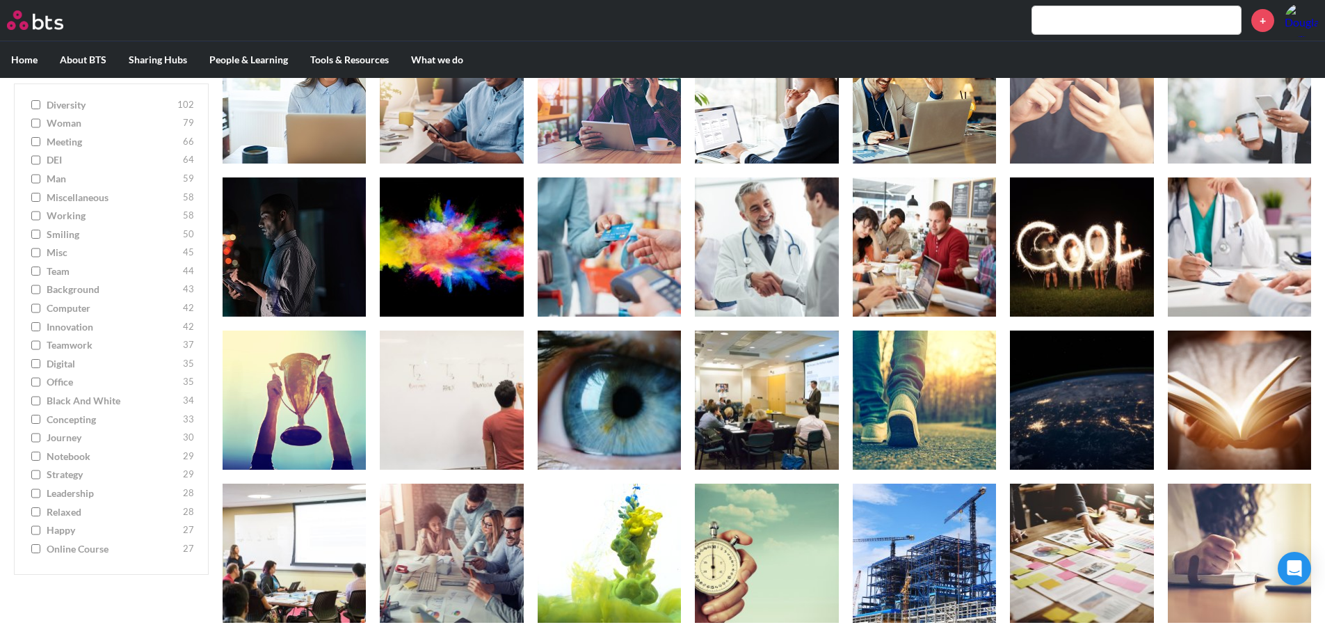
scroll to position [3756, 0]
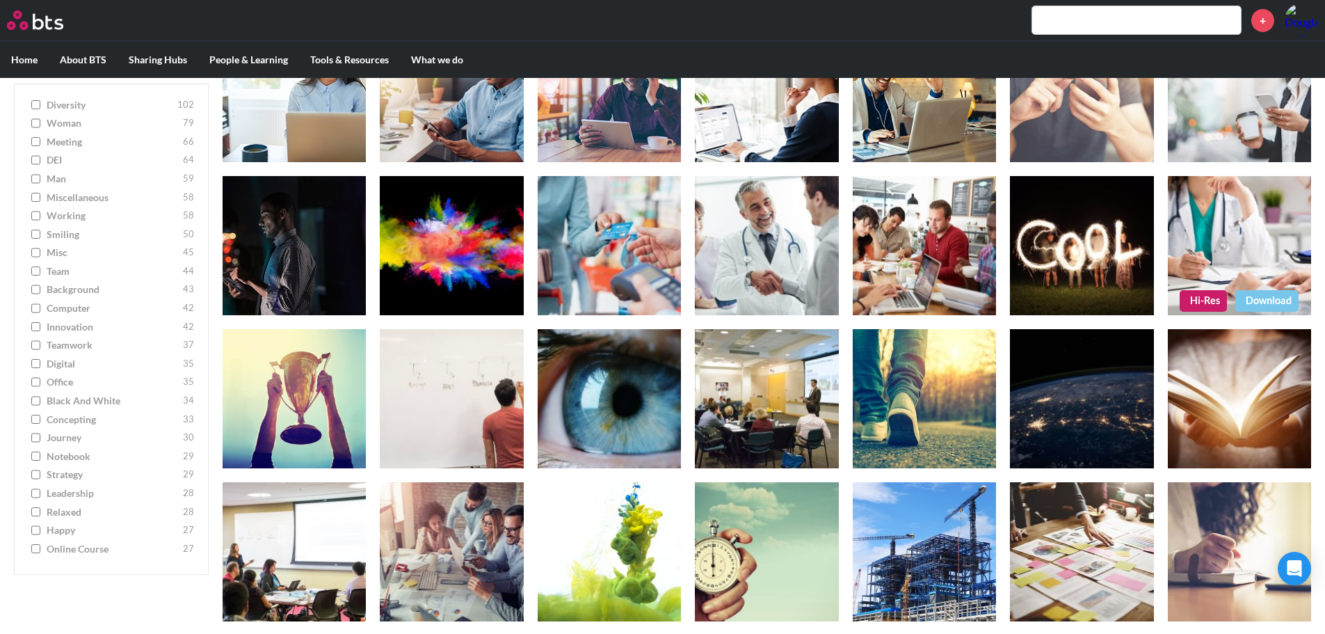
click at [1209, 300] on link "Hi-Res" at bounding box center [1203, 300] width 47 height 21
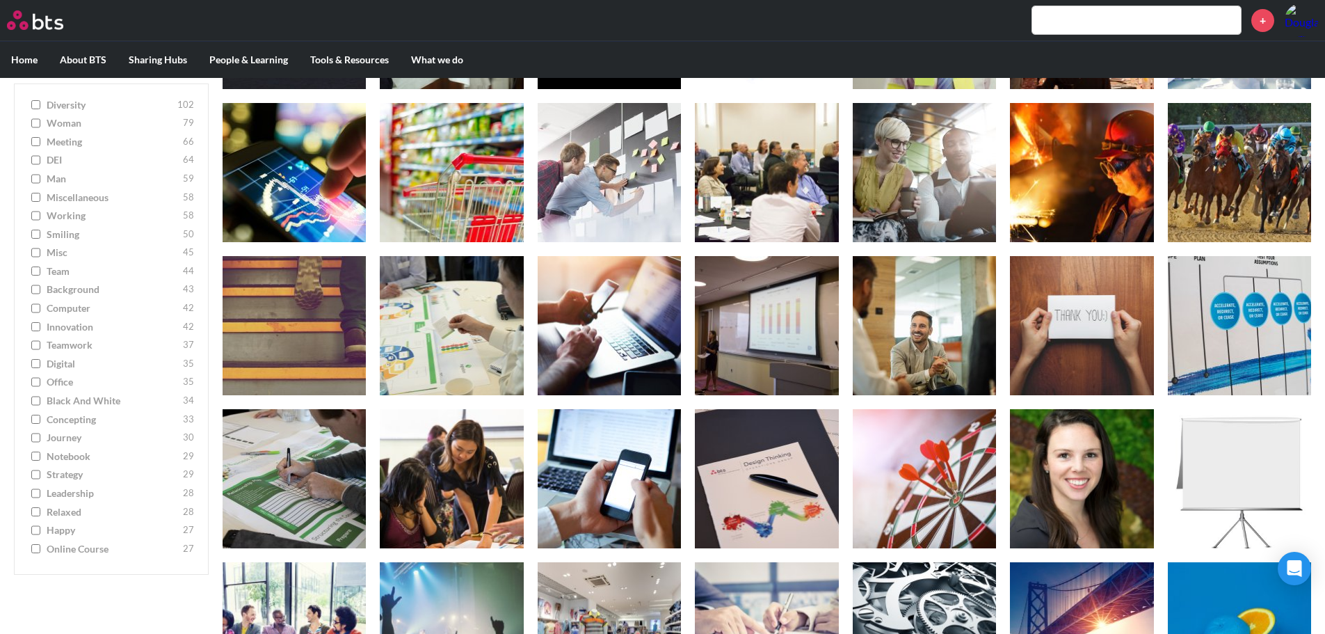
scroll to position [4525, 0]
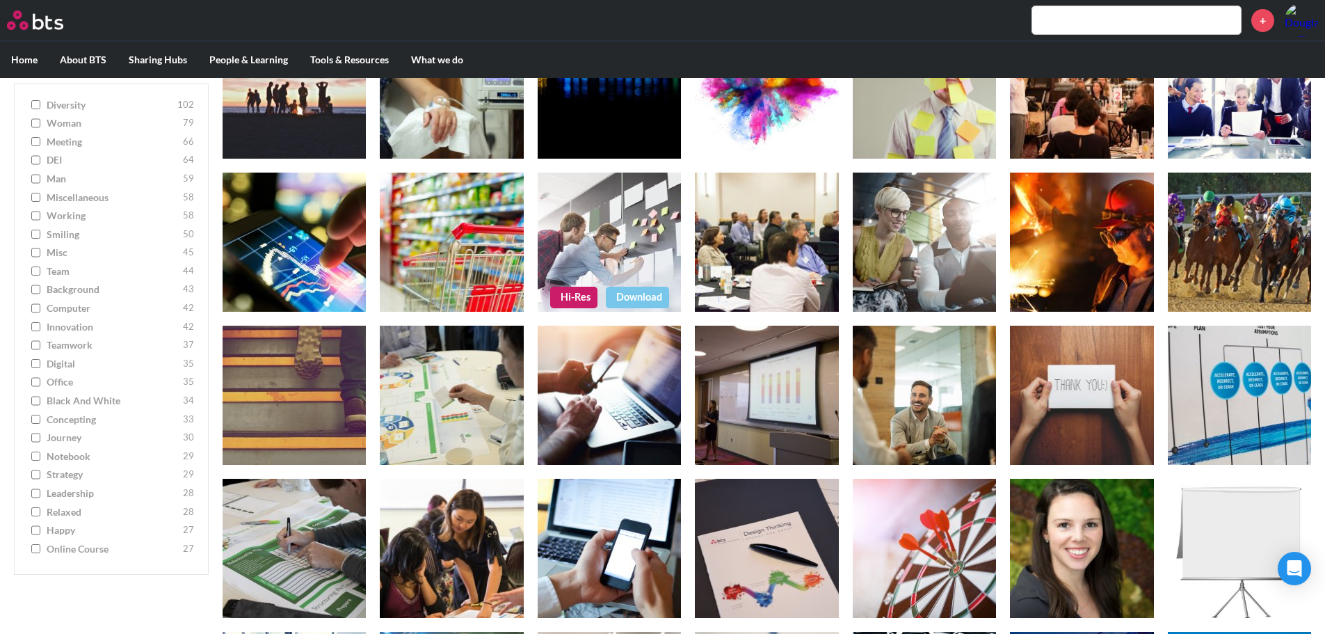
click at [577, 290] on link "Hi-Res" at bounding box center [573, 297] width 47 height 21
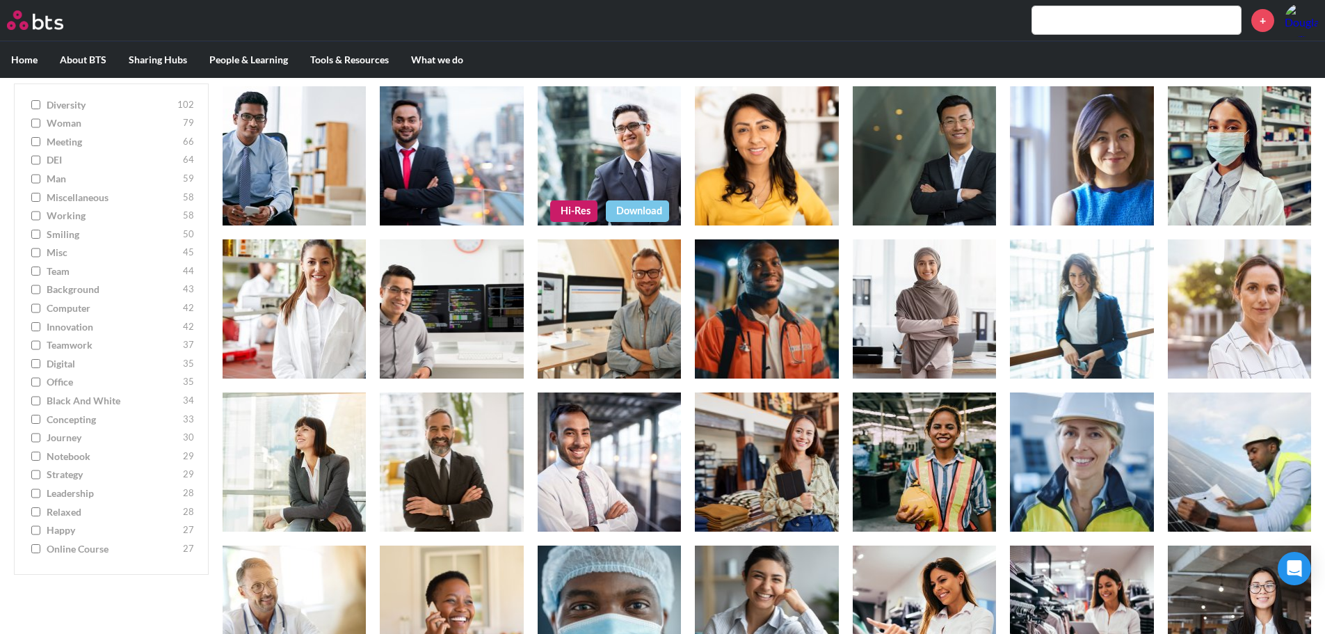
scroll to position [351, 0]
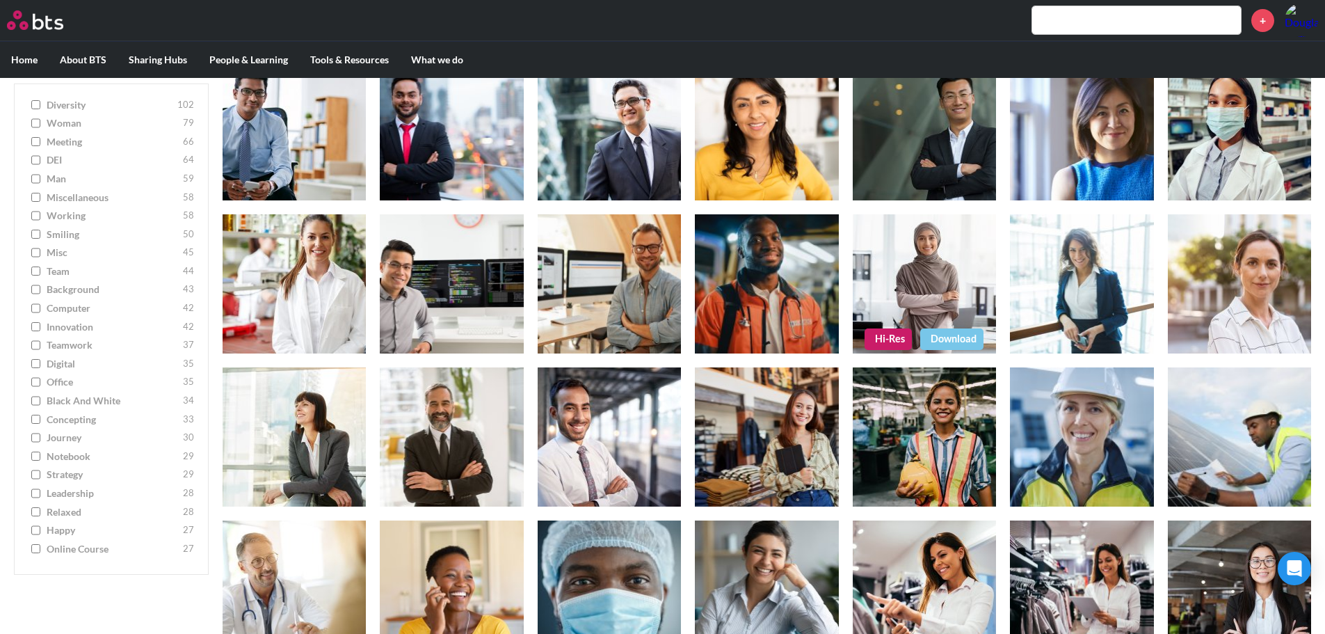
click at [891, 331] on link "Hi-Res" at bounding box center [888, 338] width 47 height 21
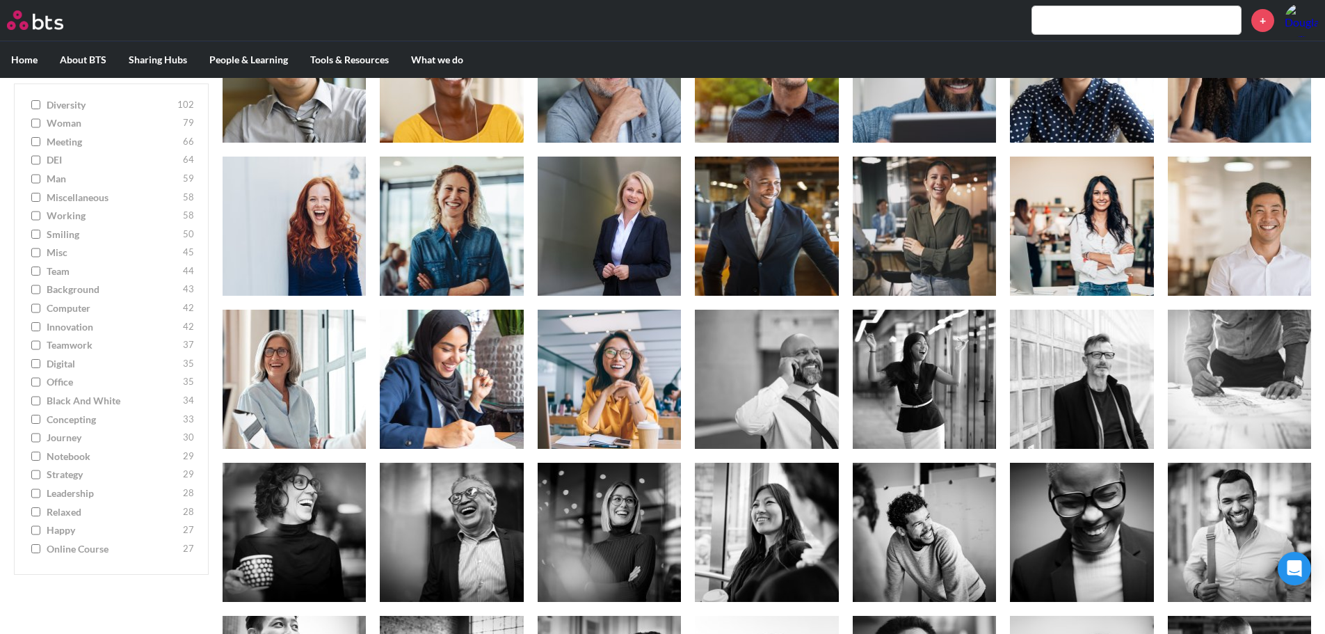
scroll to position [1951, 0]
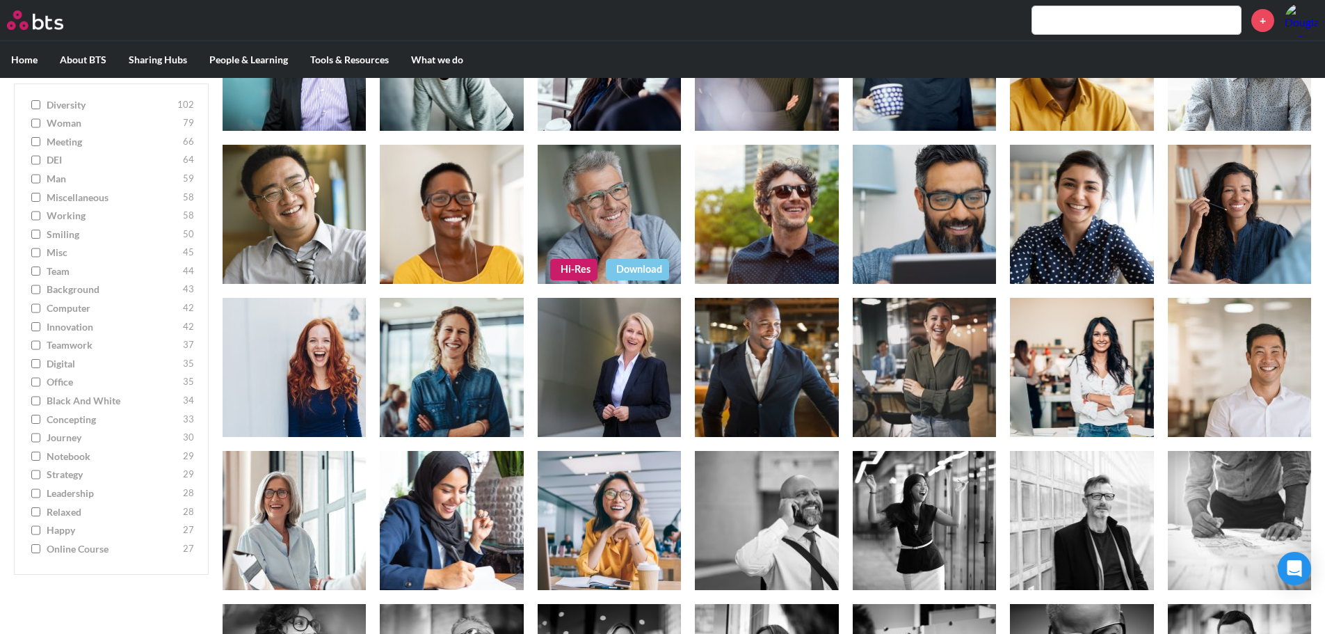
click at [582, 272] on link "Hi-Res" at bounding box center [573, 269] width 47 height 21
click at [262, 419] on link "Hi-Res" at bounding box center [258, 422] width 47 height 21
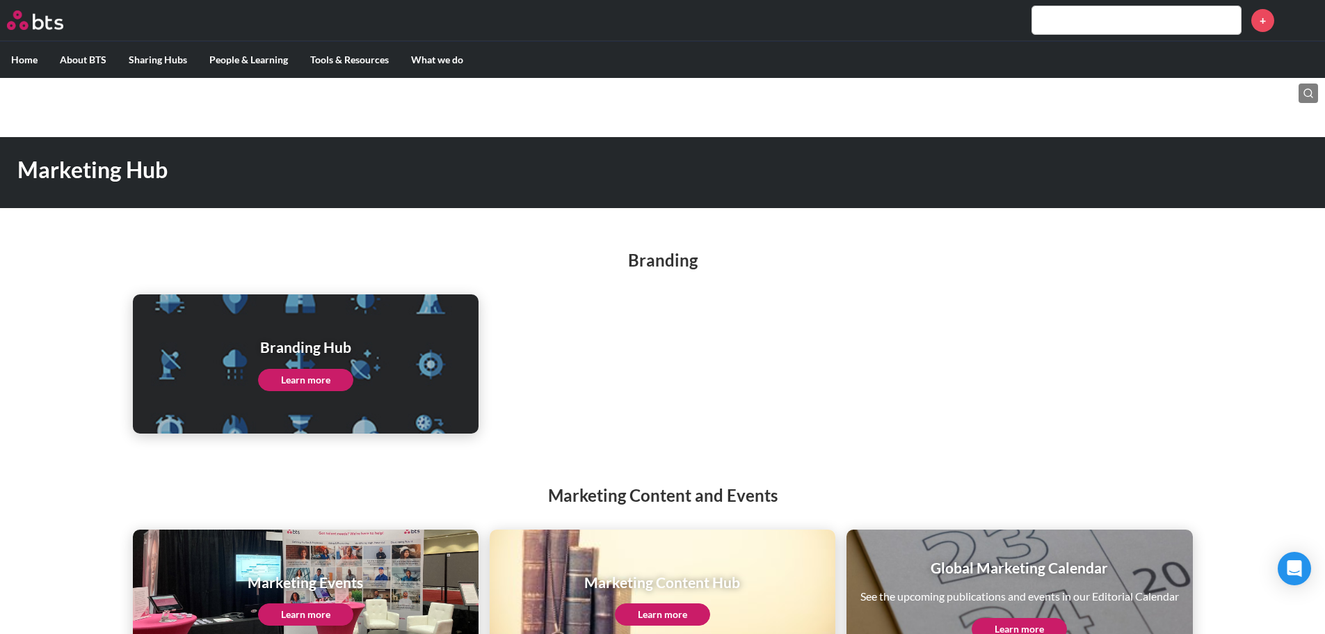
scroll to position [57, 0]
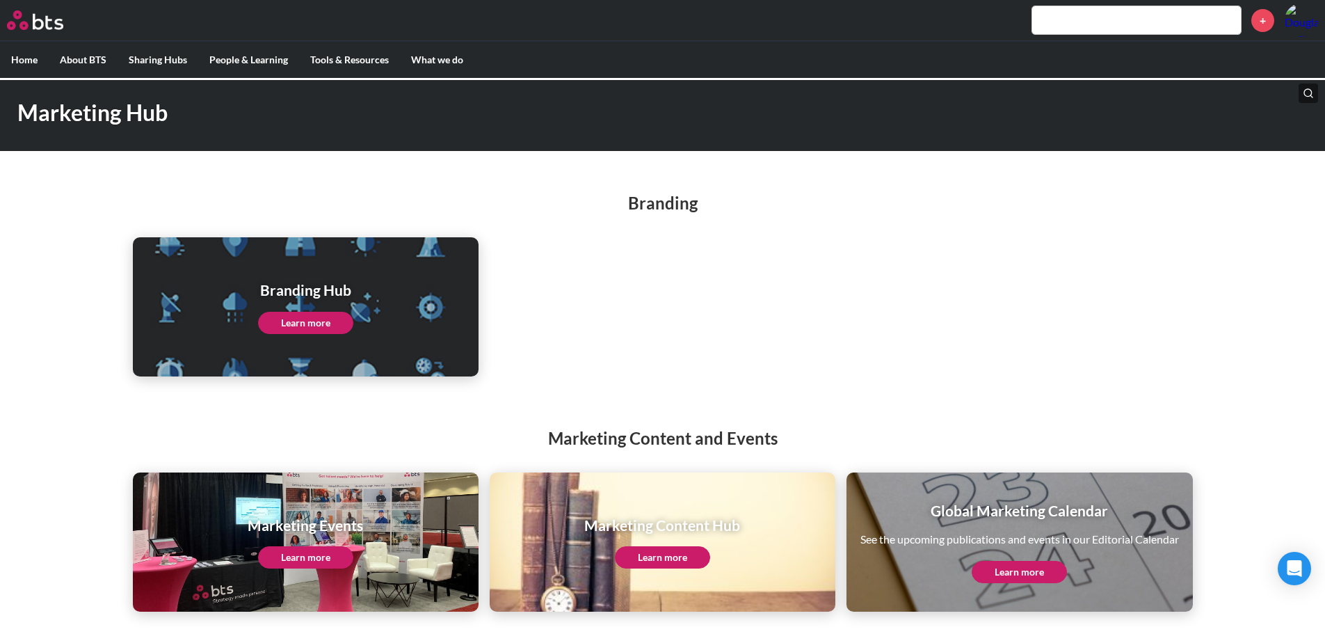
click at [315, 314] on link "Learn more" at bounding box center [305, 323] width 95 height 22
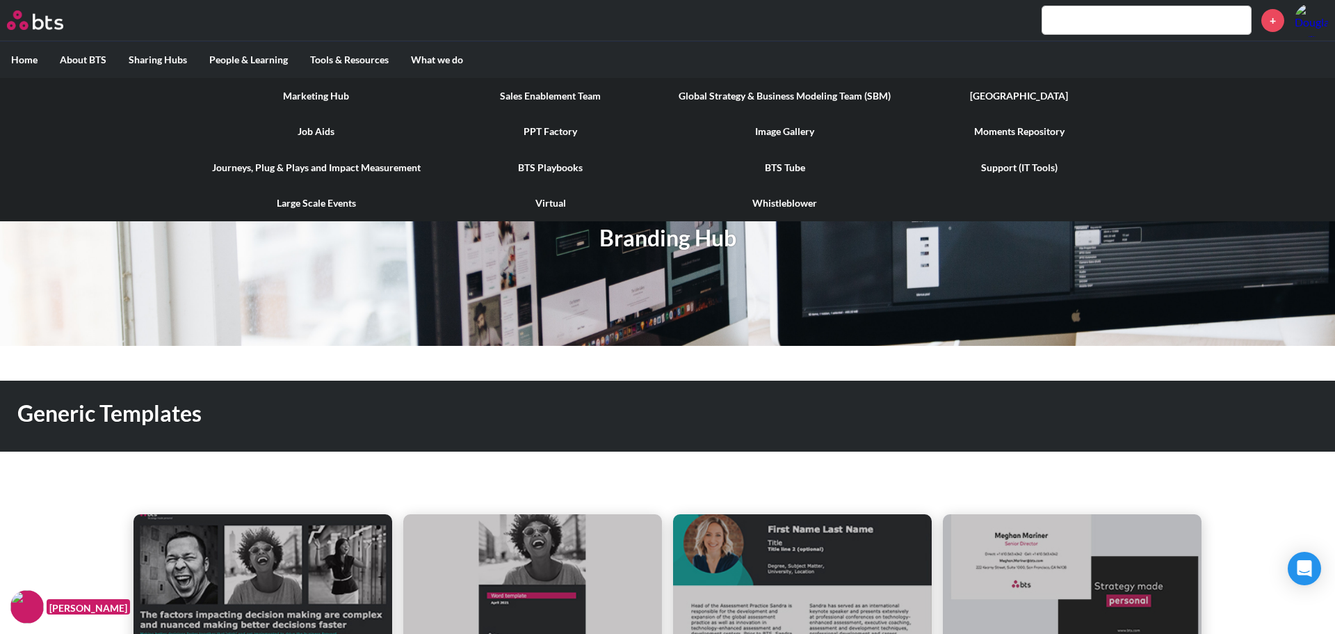
click at [790, 129] on link "Image Gallery" at bounding box center [785, 131] width 234 height 36
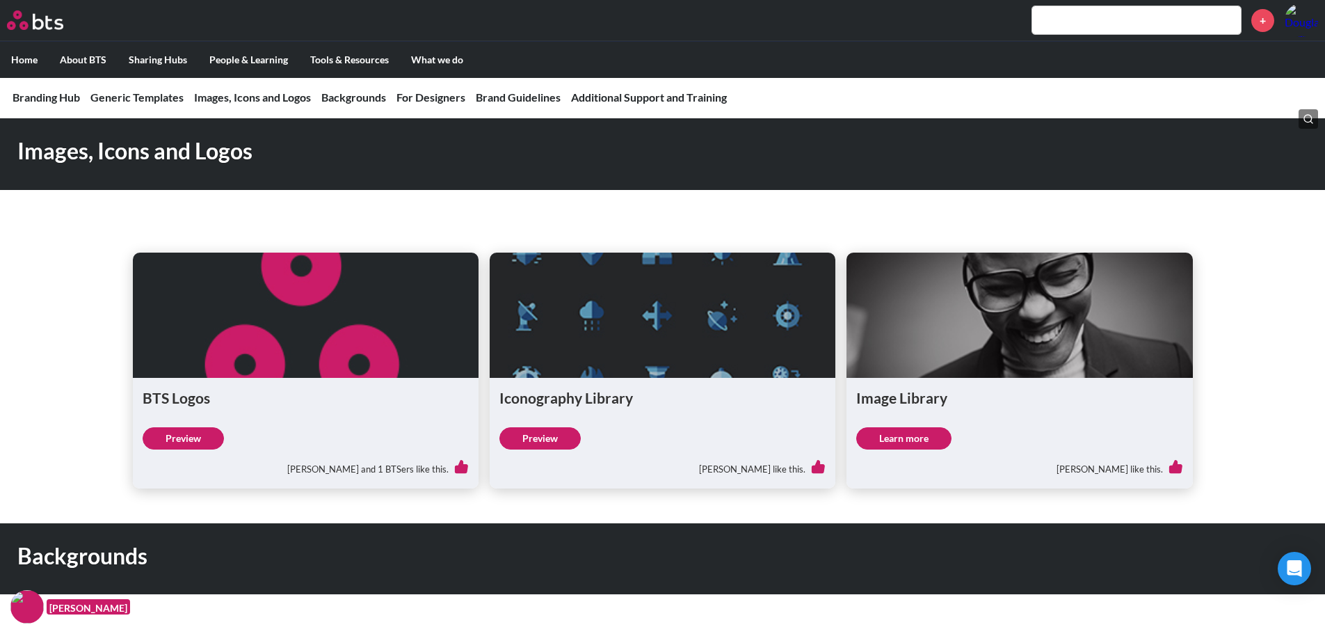
scroll to position [974, 0]
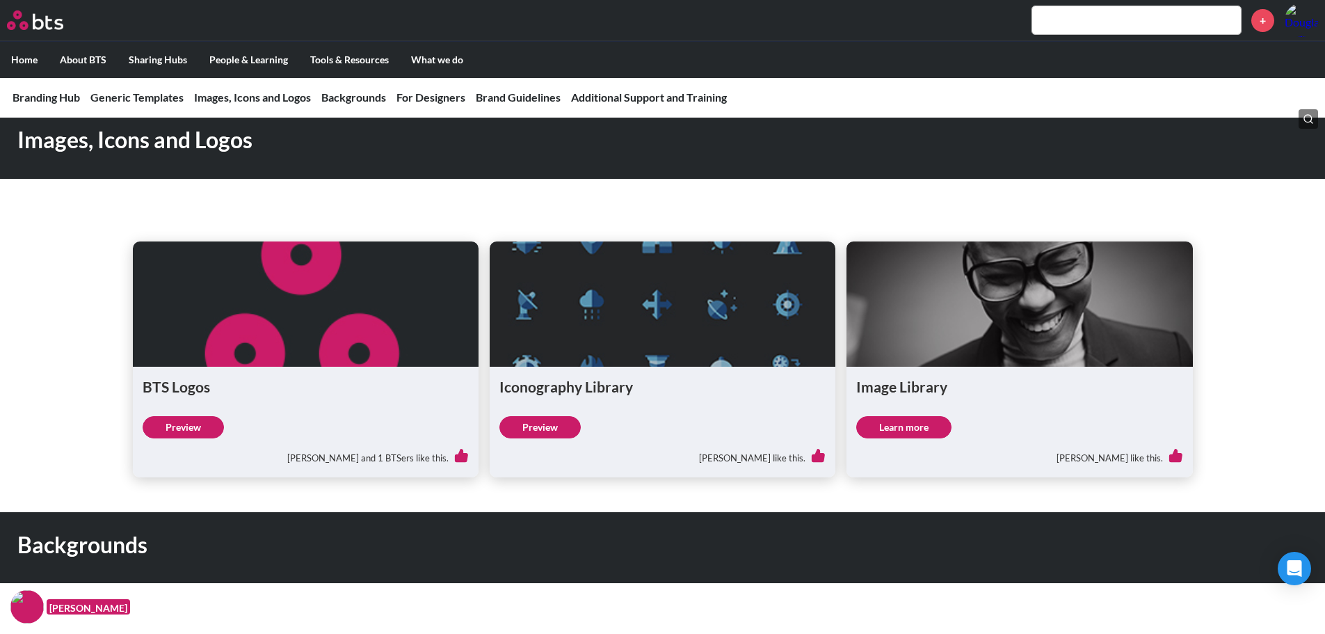
click at [881, 428] on link "Learn more" at bounding box center [903, 427] width 95 height 22
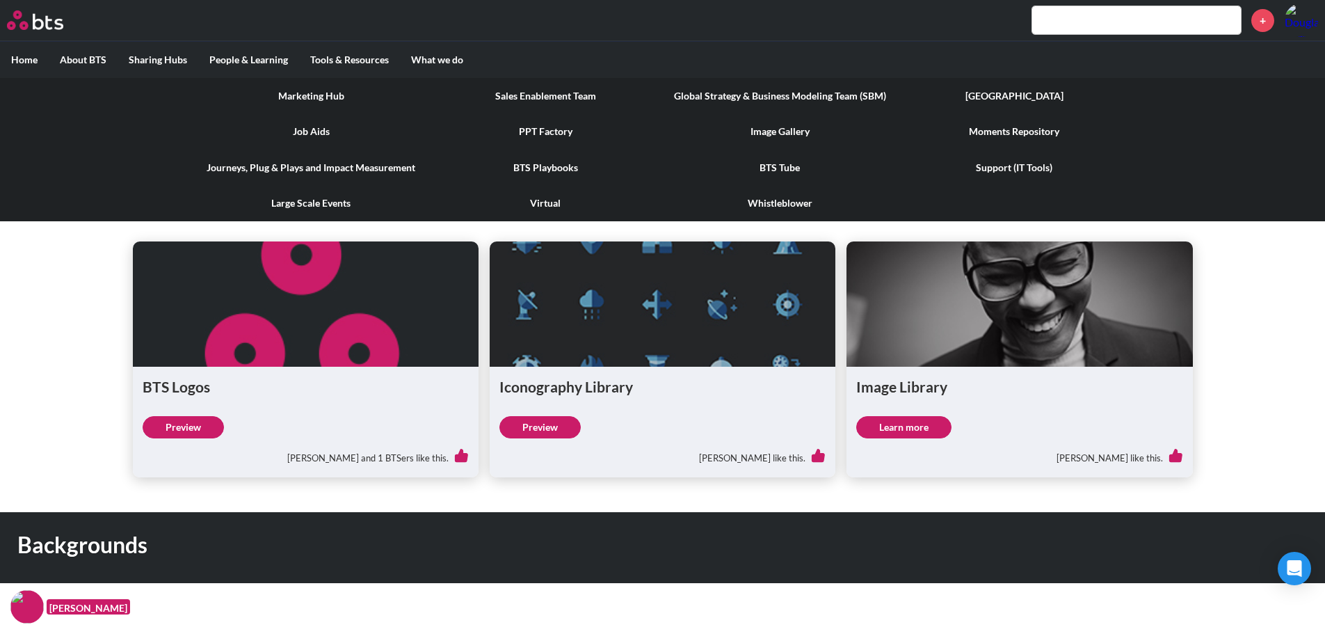
click at [528, 95] on link "Sales Enablement Team" at bounding box center [545, 96] width 234 height 36
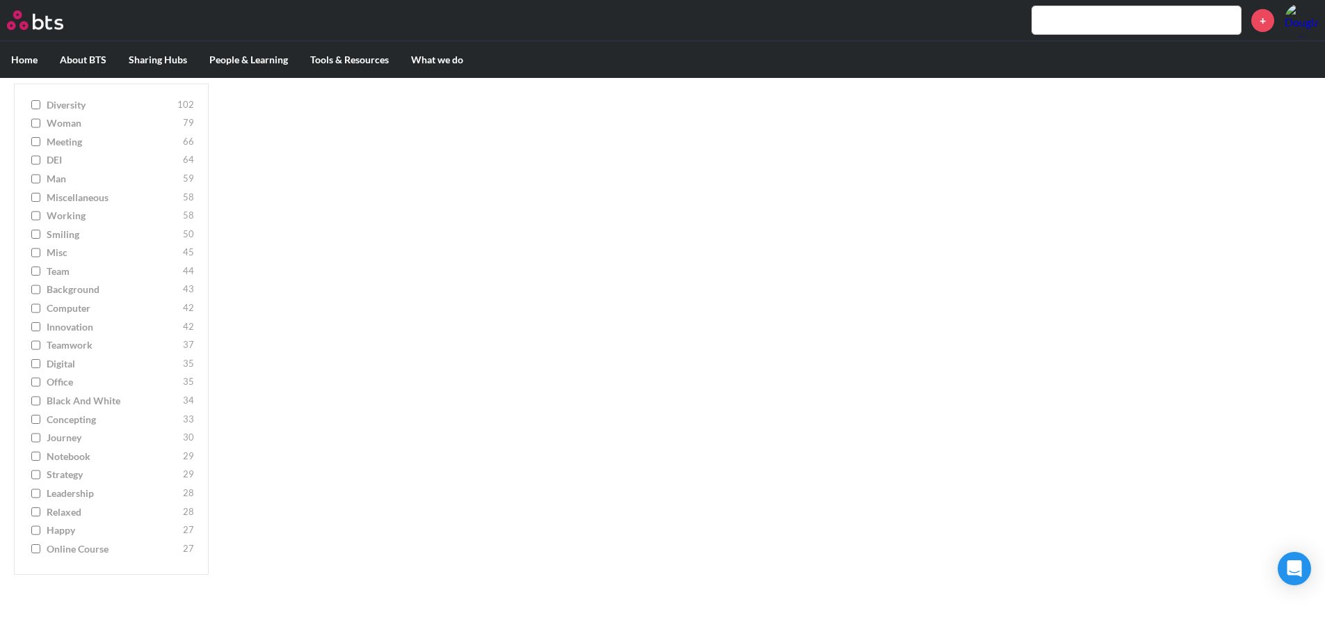
scroll to position [2017, 0]
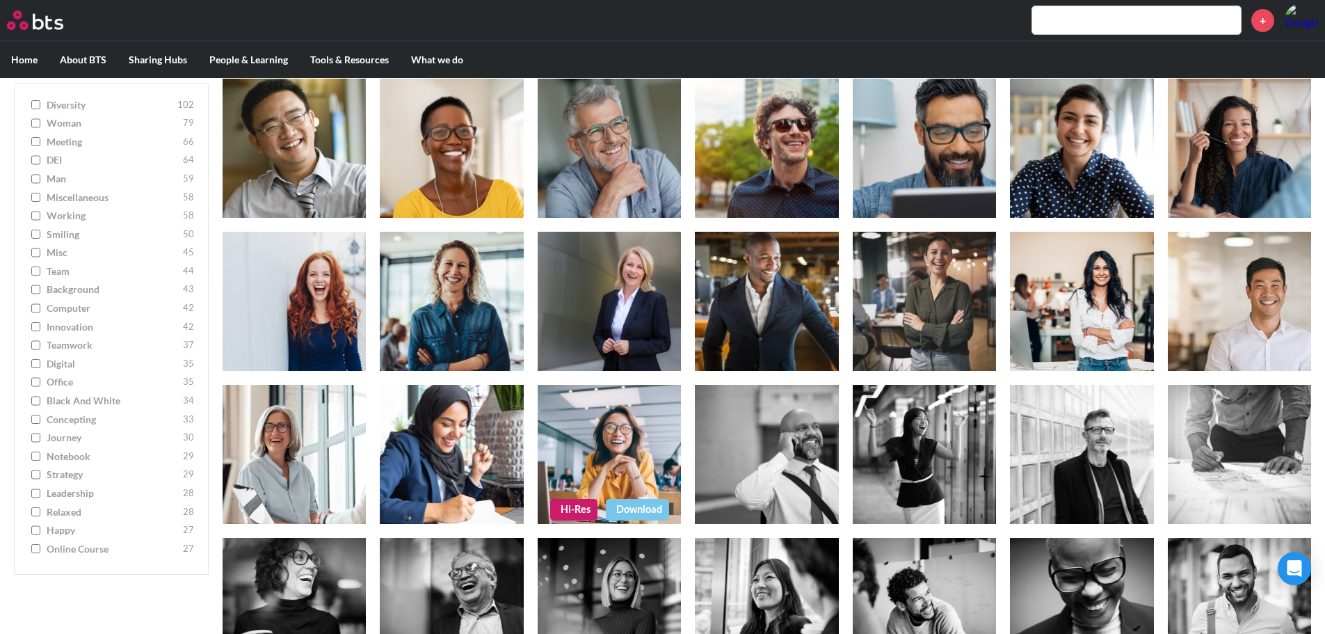
click at [565, 506] on link "Hi-Res" at bounding box center [573, 509] width 47 height 21
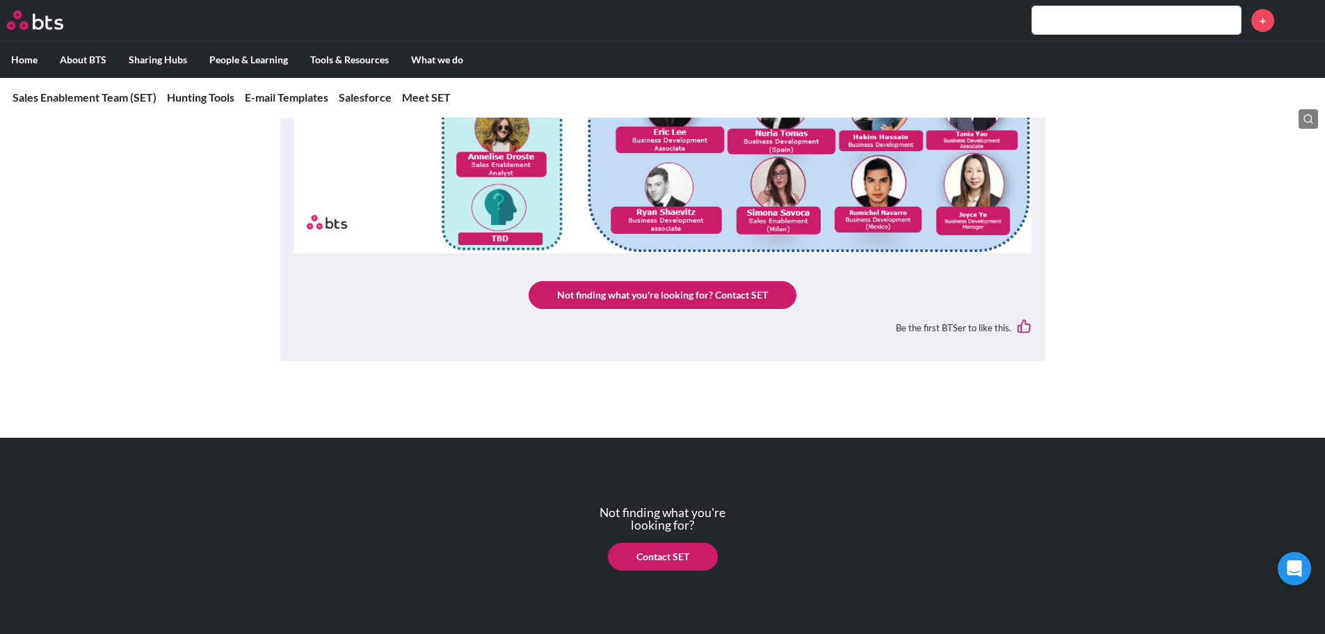
scroll to position [3825, 0]
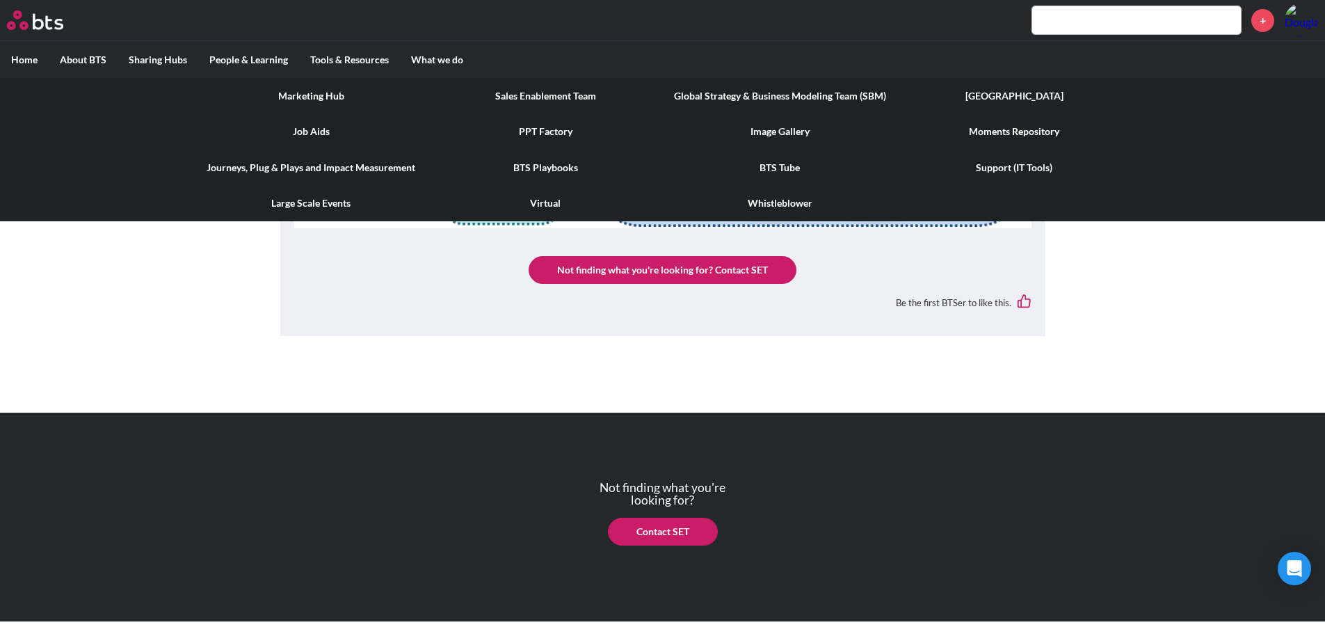
click at [329, 91] on link "Marketing Hub" at bounding box center [311, 96] width 234 height 36
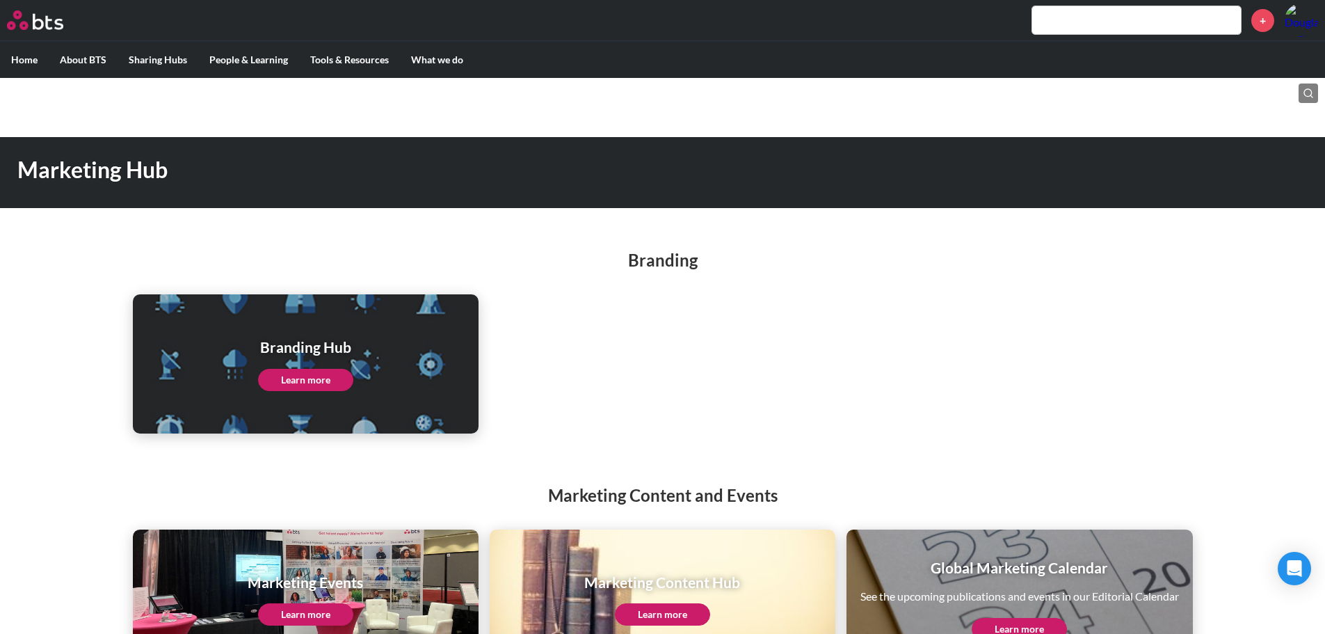
click at [291, 378] on link "Learn more" at bounding box center [305, 380] width 95 height 22
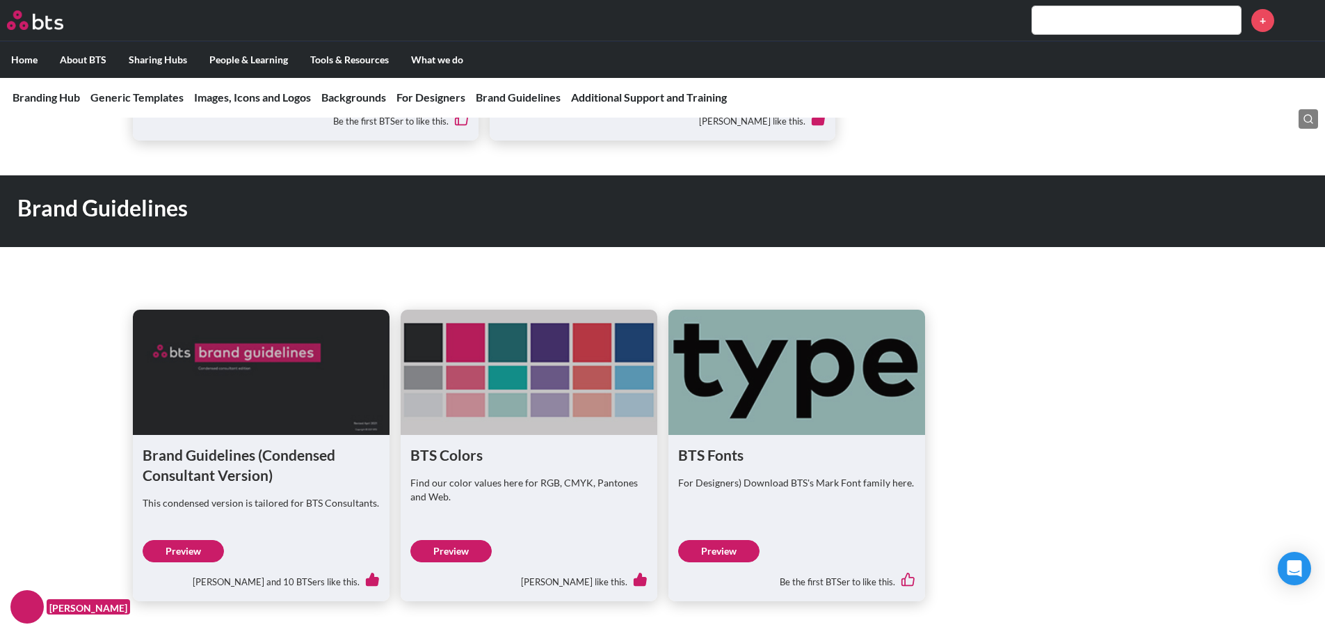
scroll to position [2156, 0]
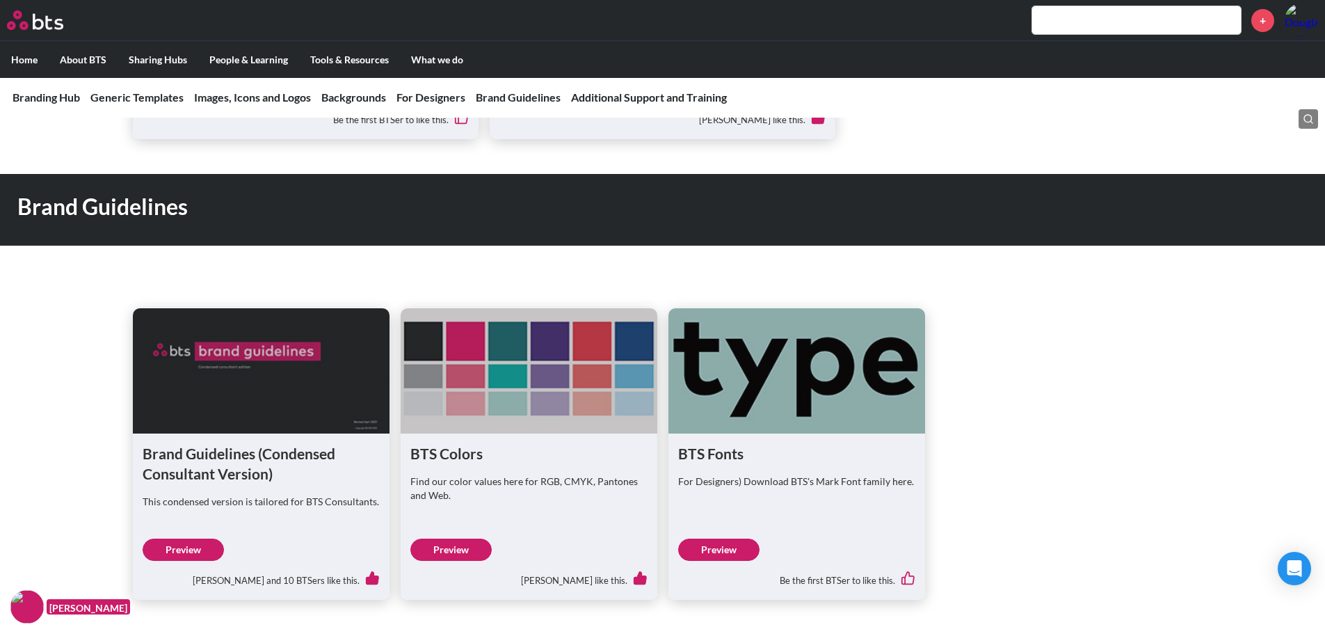
click at [761, 366] on figure at bounding box center [796, 370] width 257 height 125
click at [734, 548] on link "Preview" at bounding box center [718, 549] width 81 height 22
click at [191, 552] on link "Preview" at bounding box center [183, 549] width 81 height 22
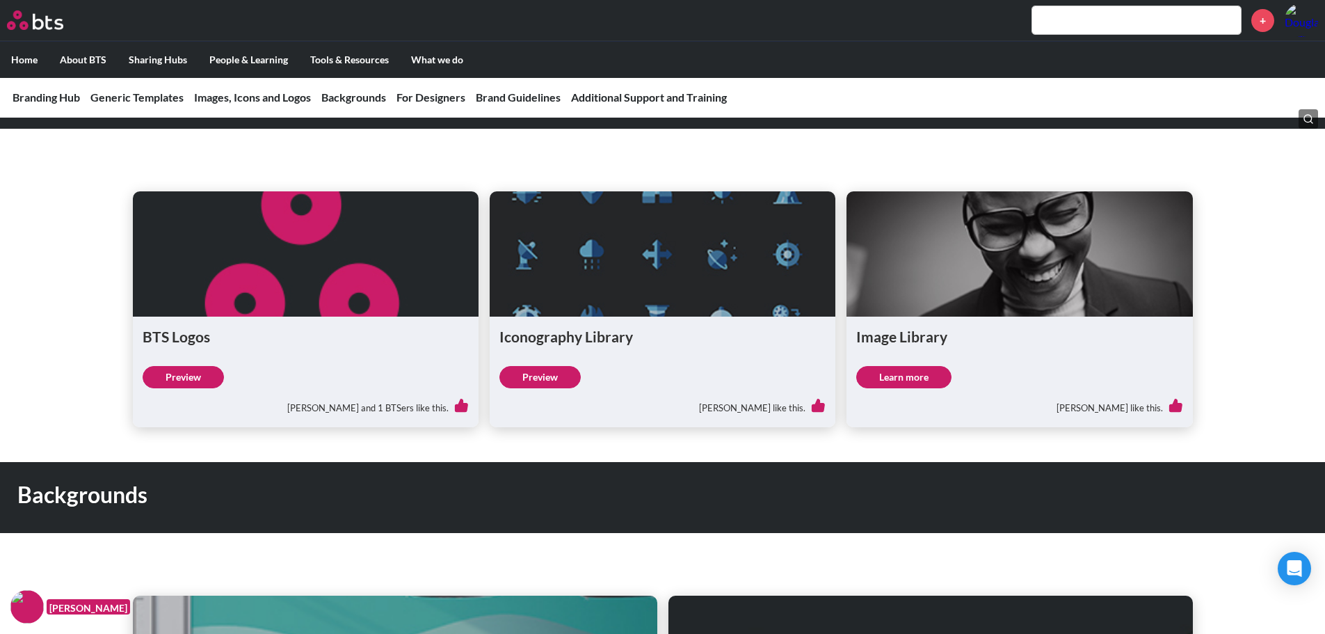
scroll to position [1009, 0]
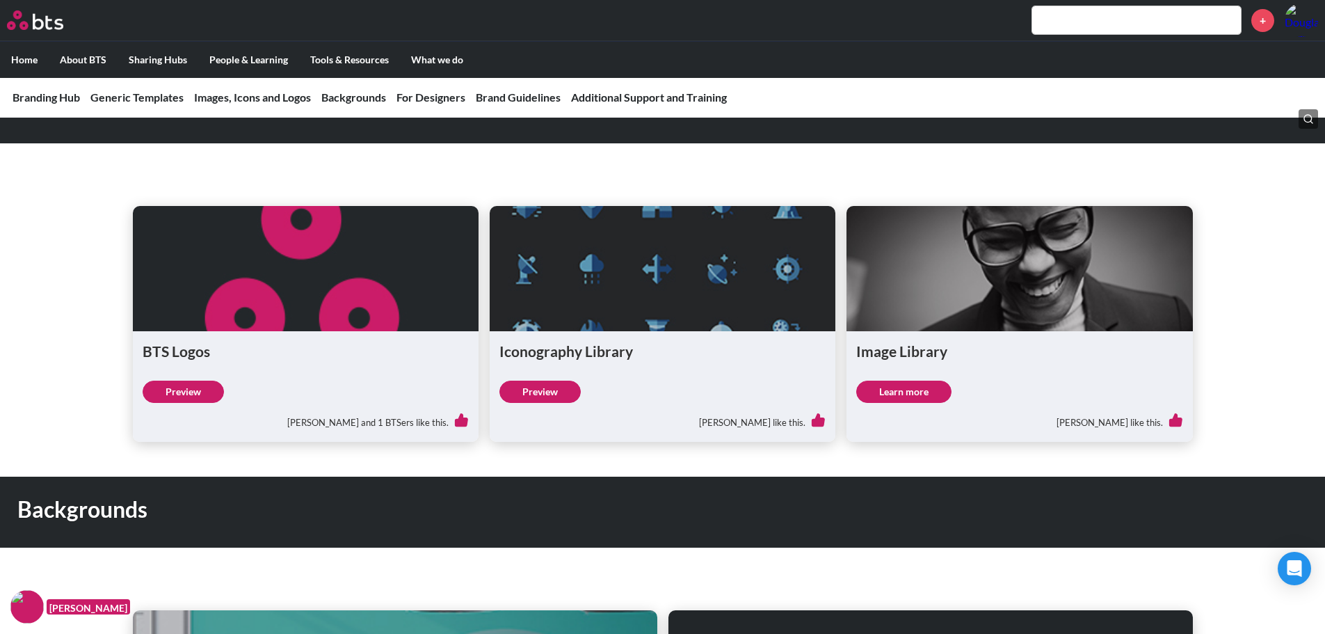
click at [195, 384] on link "Preview" at bounding box center [183, 391] width 81 height 22
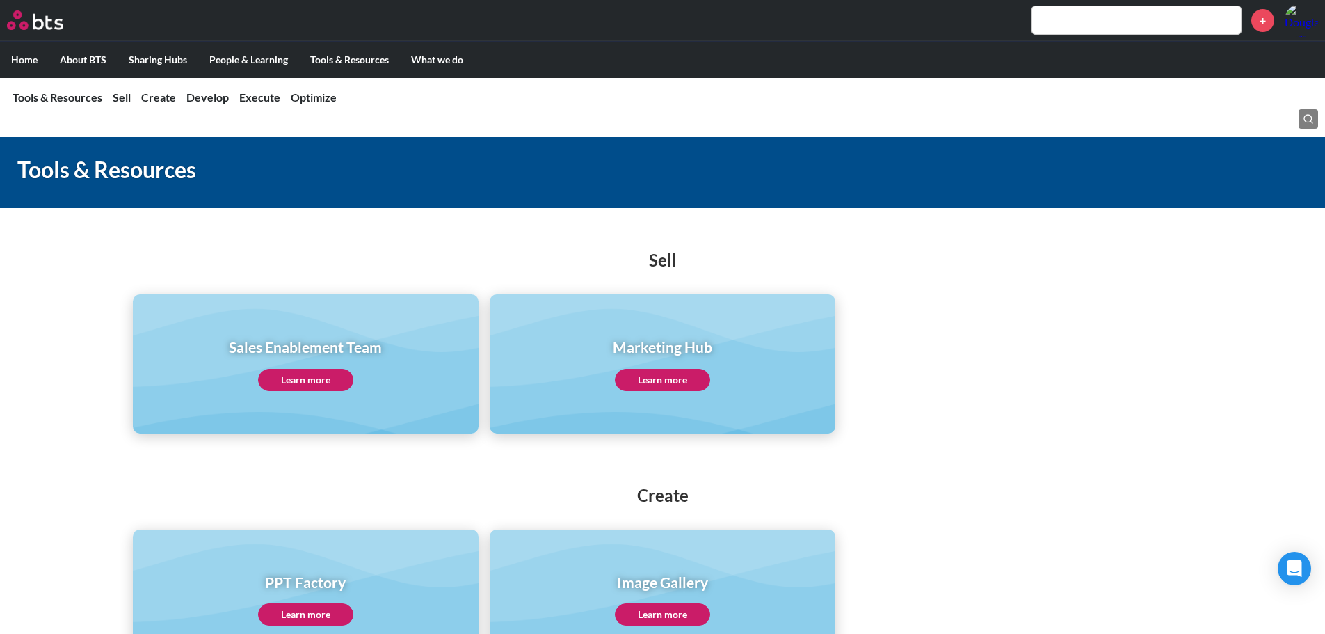
scroll to position [209, 0]
